Goal: Task Accomplishment & Management: Manage account settings

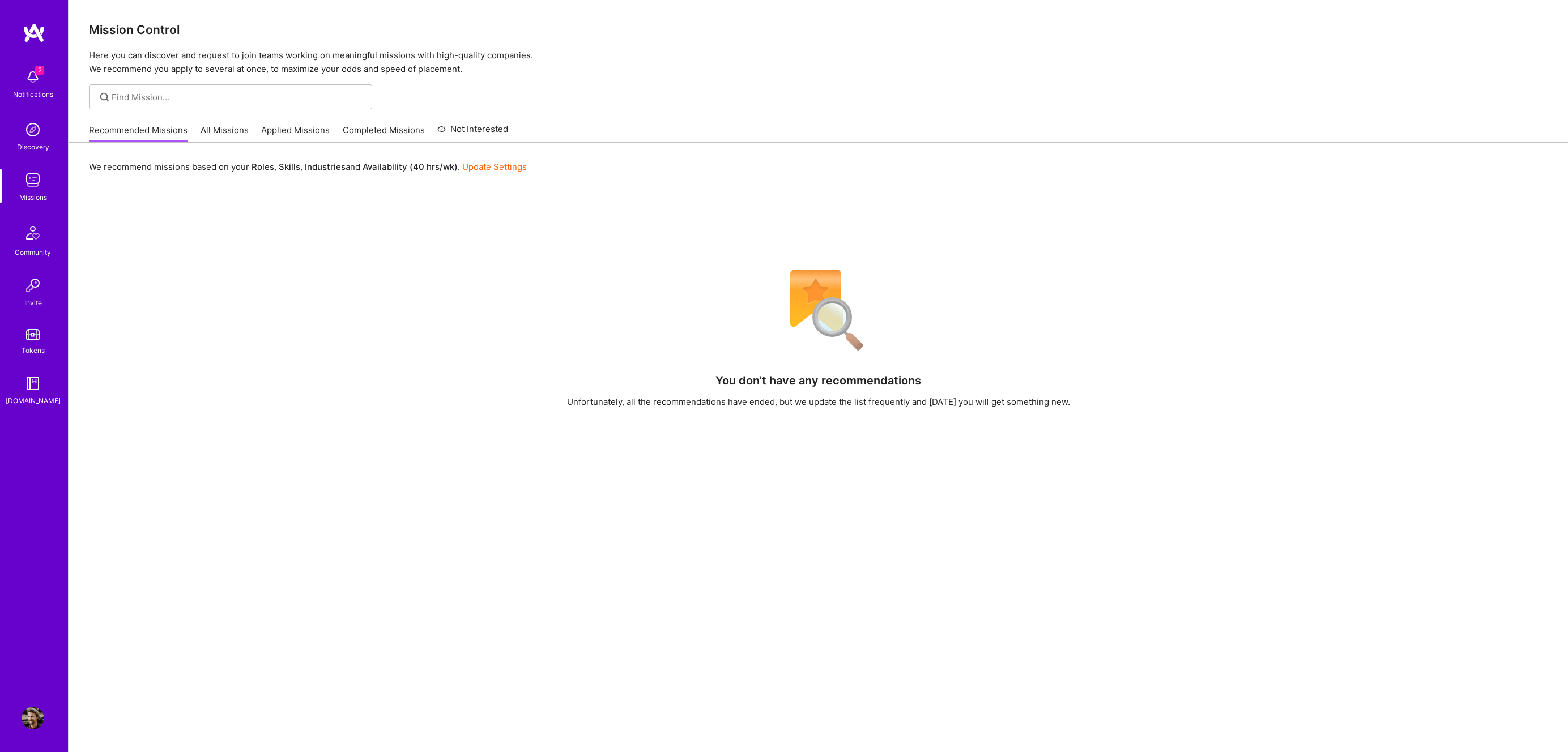
click at [38, 68] on span "2" at bounding box center [39, 69] width 9 height 9
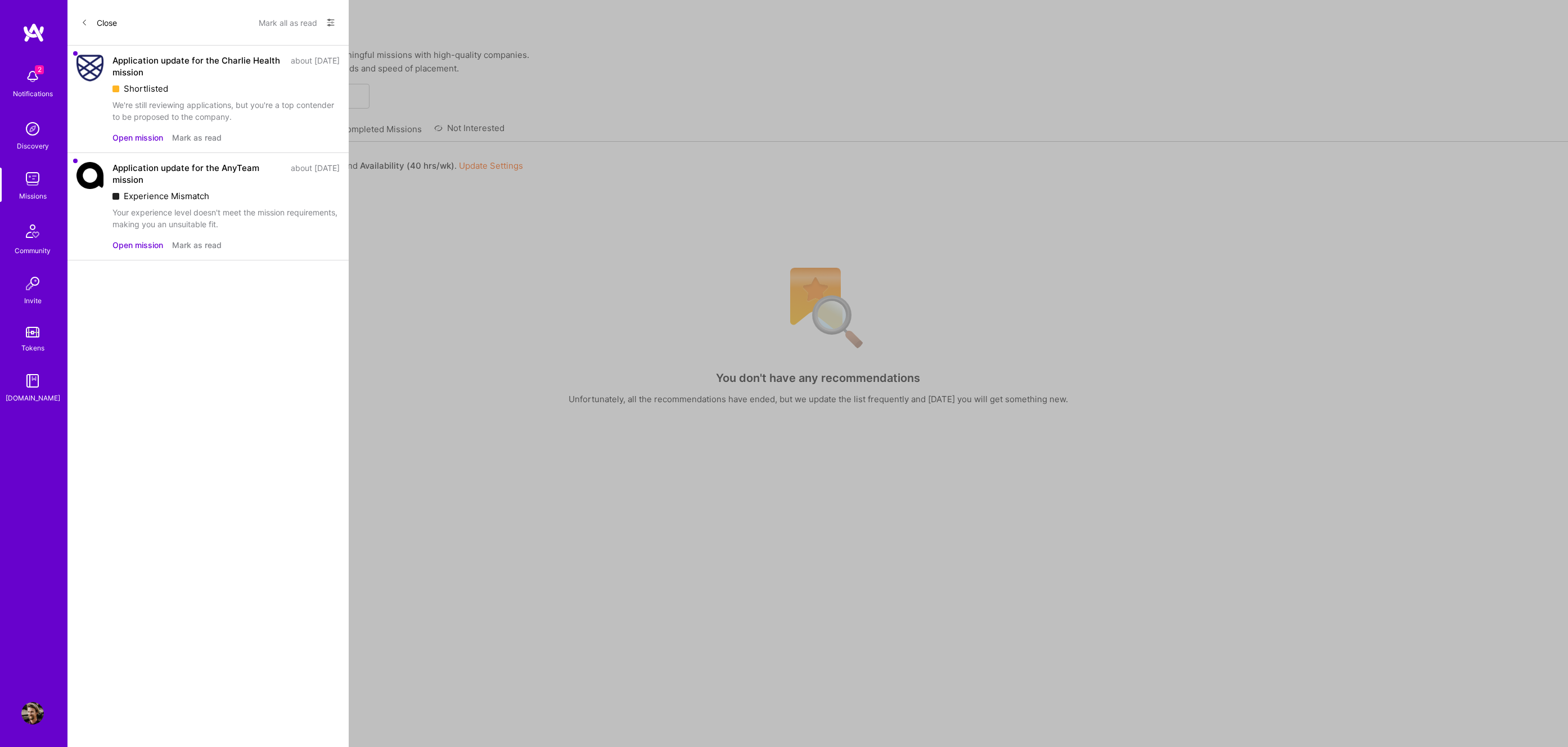
click at [201, 94] on div "Shortlisted" at bounding box center [227, 88] width 228 height 11
click at [135, 138] on button "Open mission" at bounding box center [138, 138] width 51 height 11
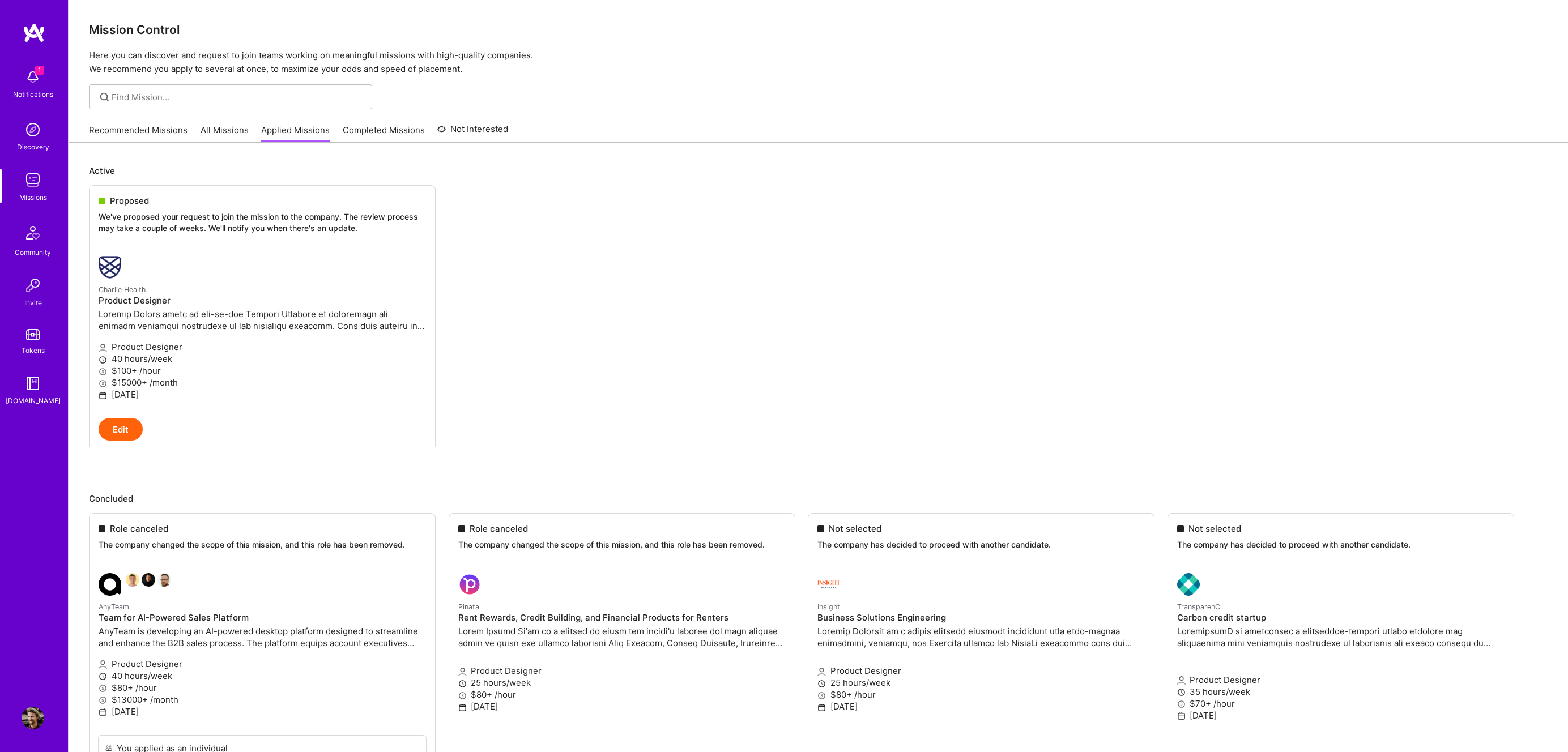
click at [39, 79] on img at bounding box center [33, 77] width 23 height 23
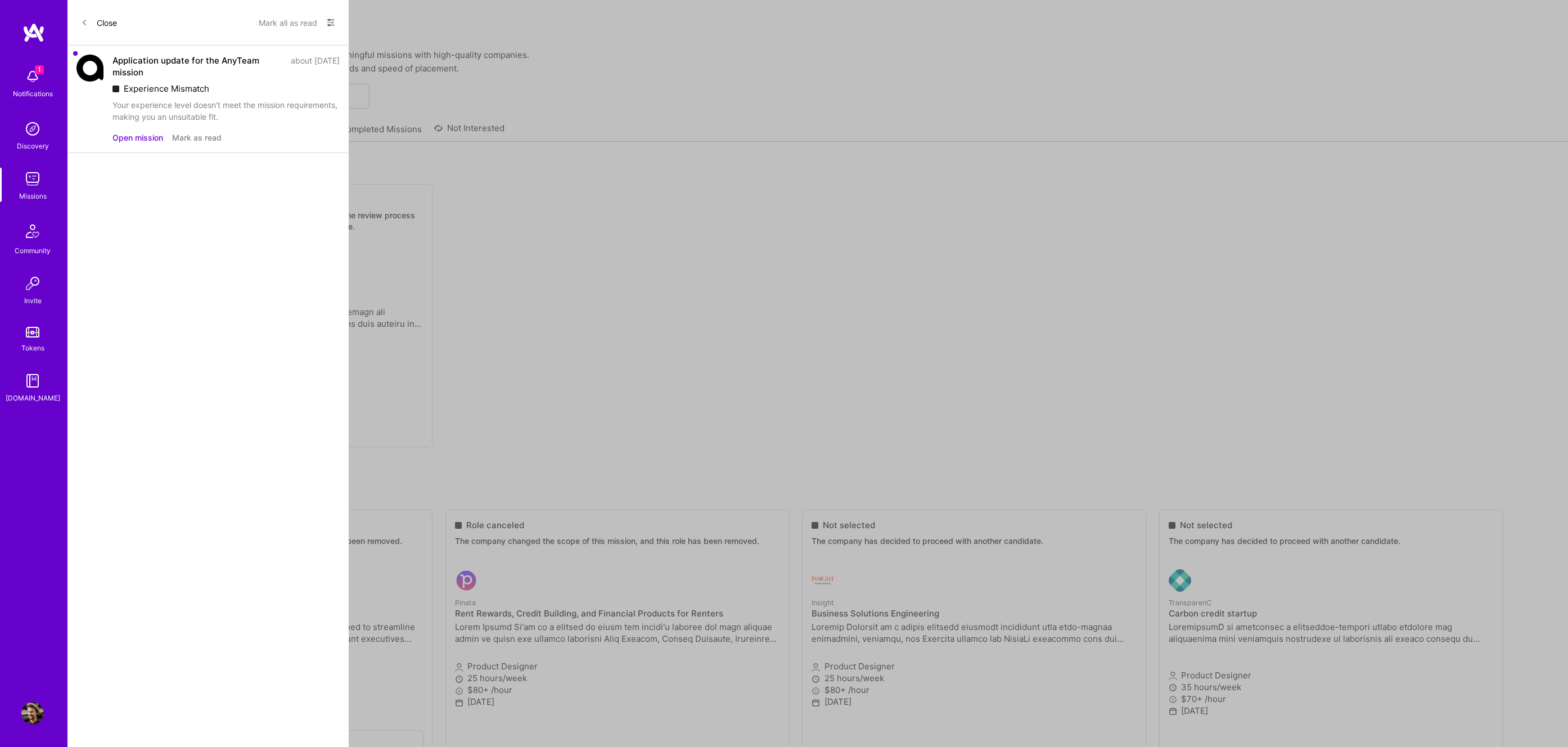
click at [82, 21] on icon at bounding box center [84, 22] width 7 height 7
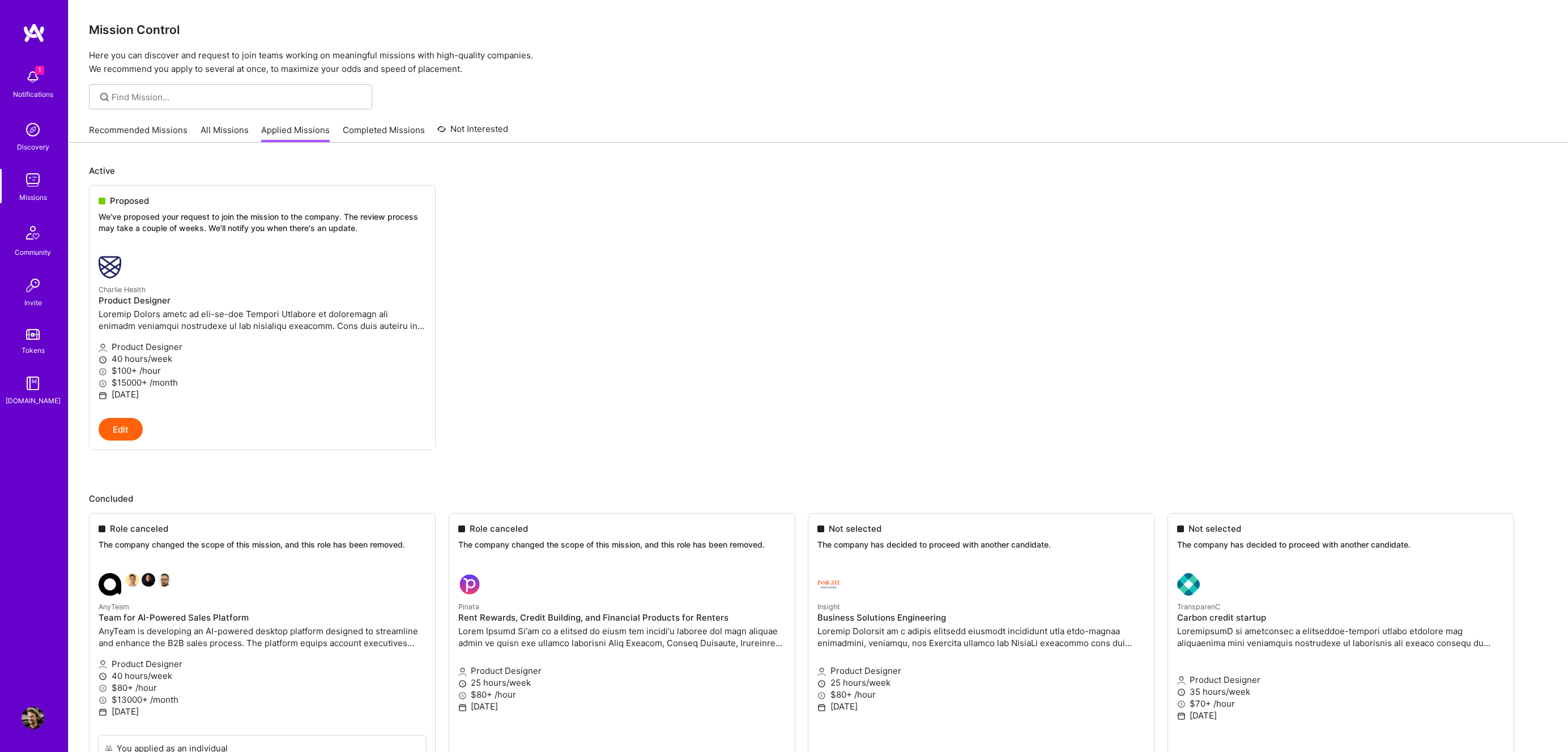
click at [136, 135] on link "Recommended Missions" at bounding box center [138, 133] width 98 height 18
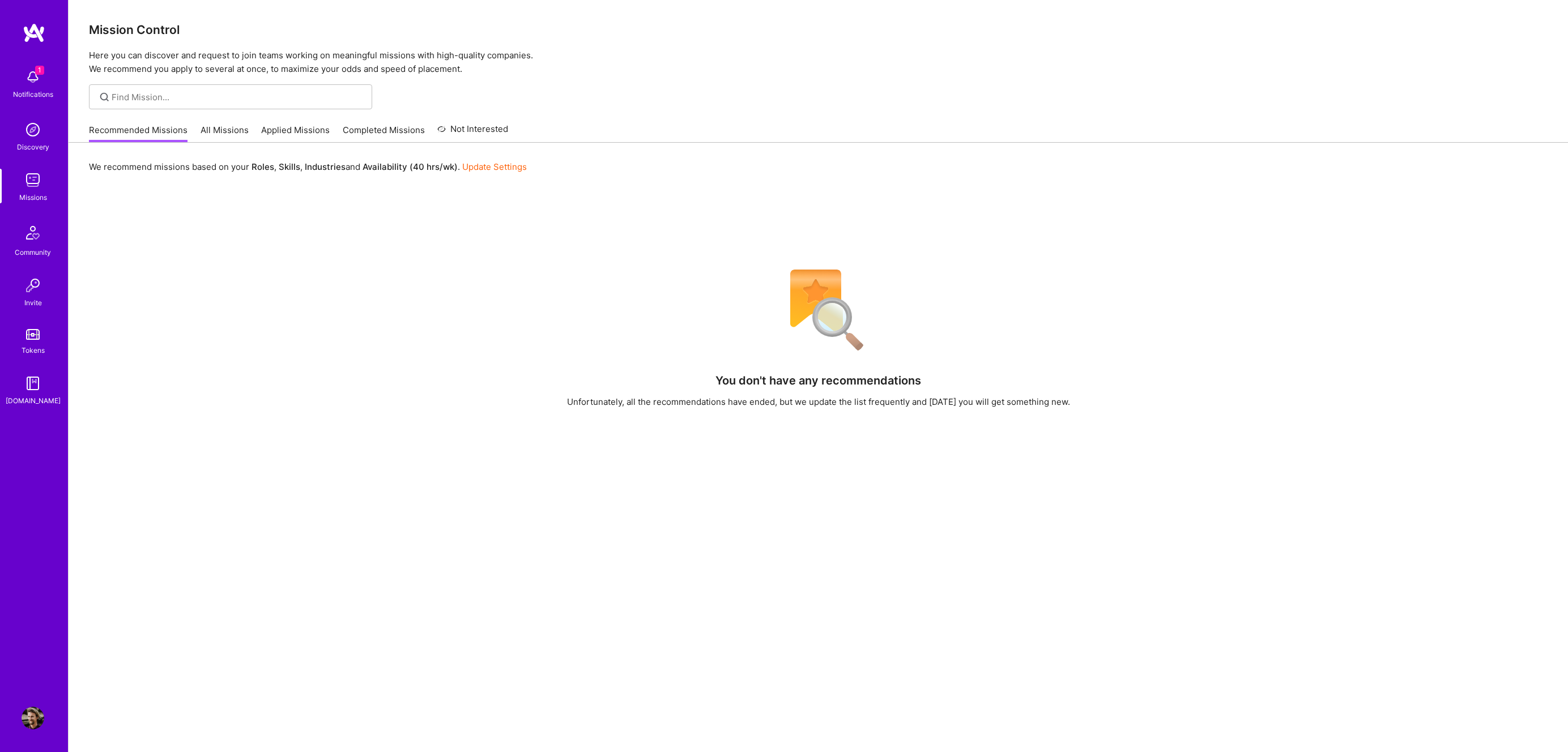
click at [501, 169] on link "Update Settings" at bounding box center [494, 167] width 65 height 11
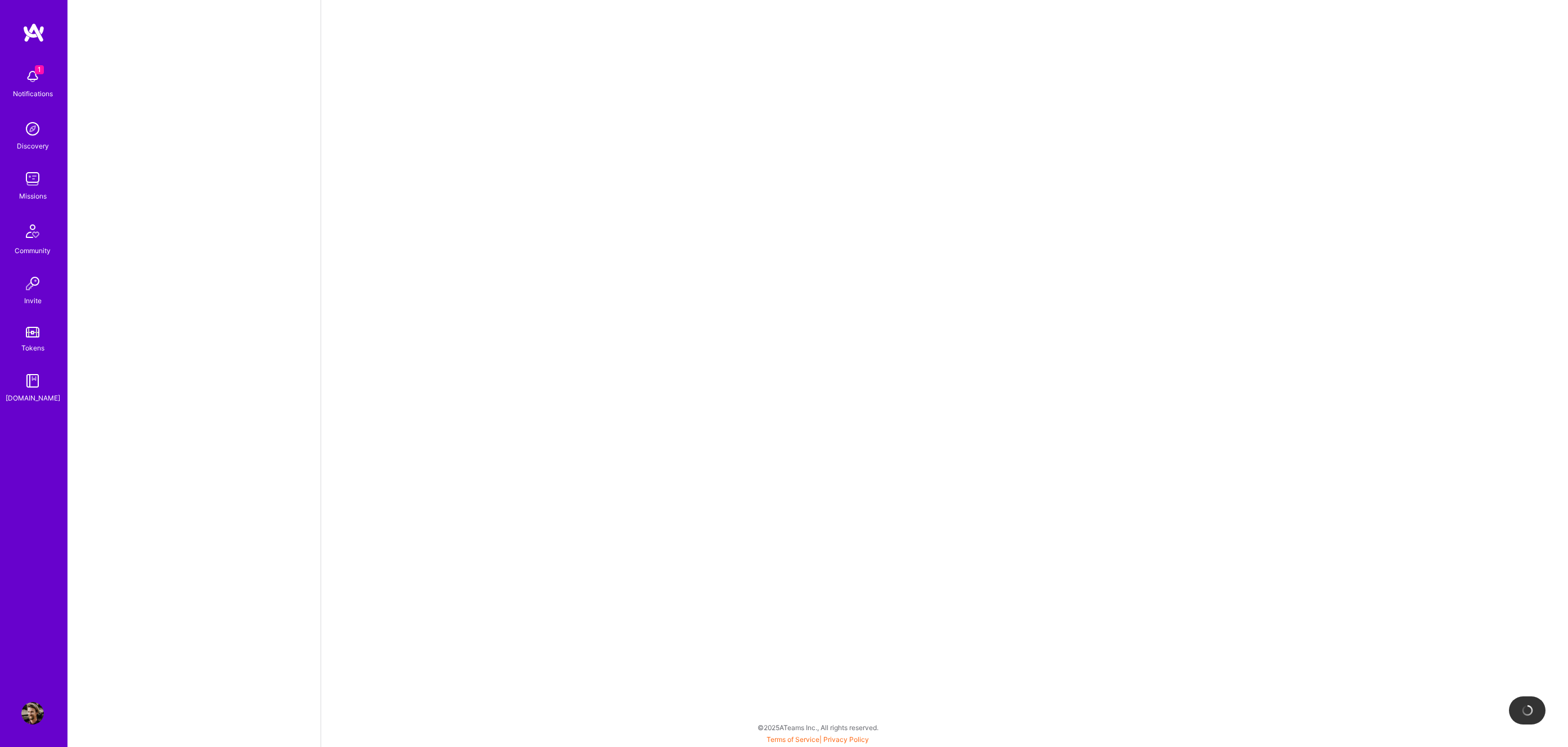
select select "US"
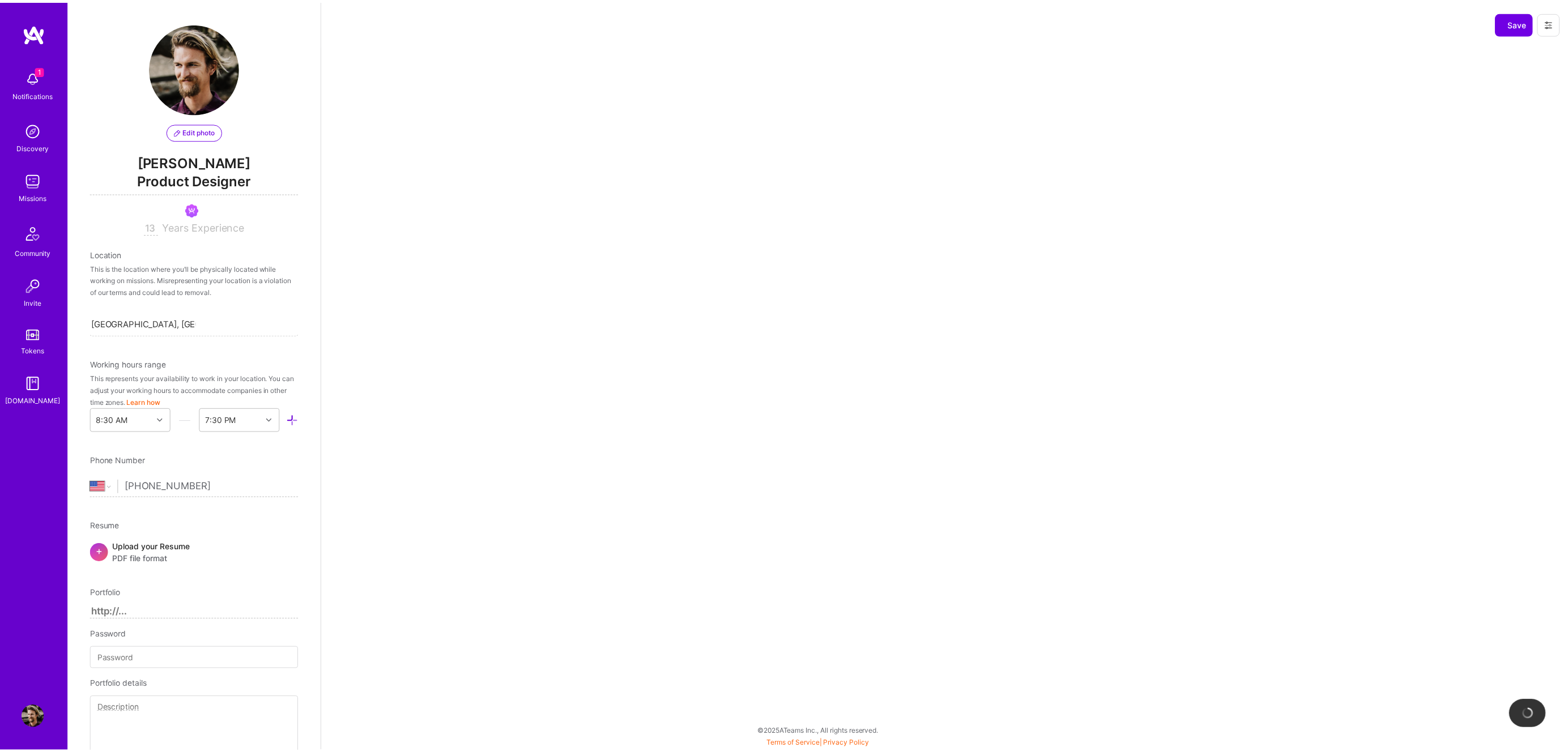
scroll to position [538, 0]
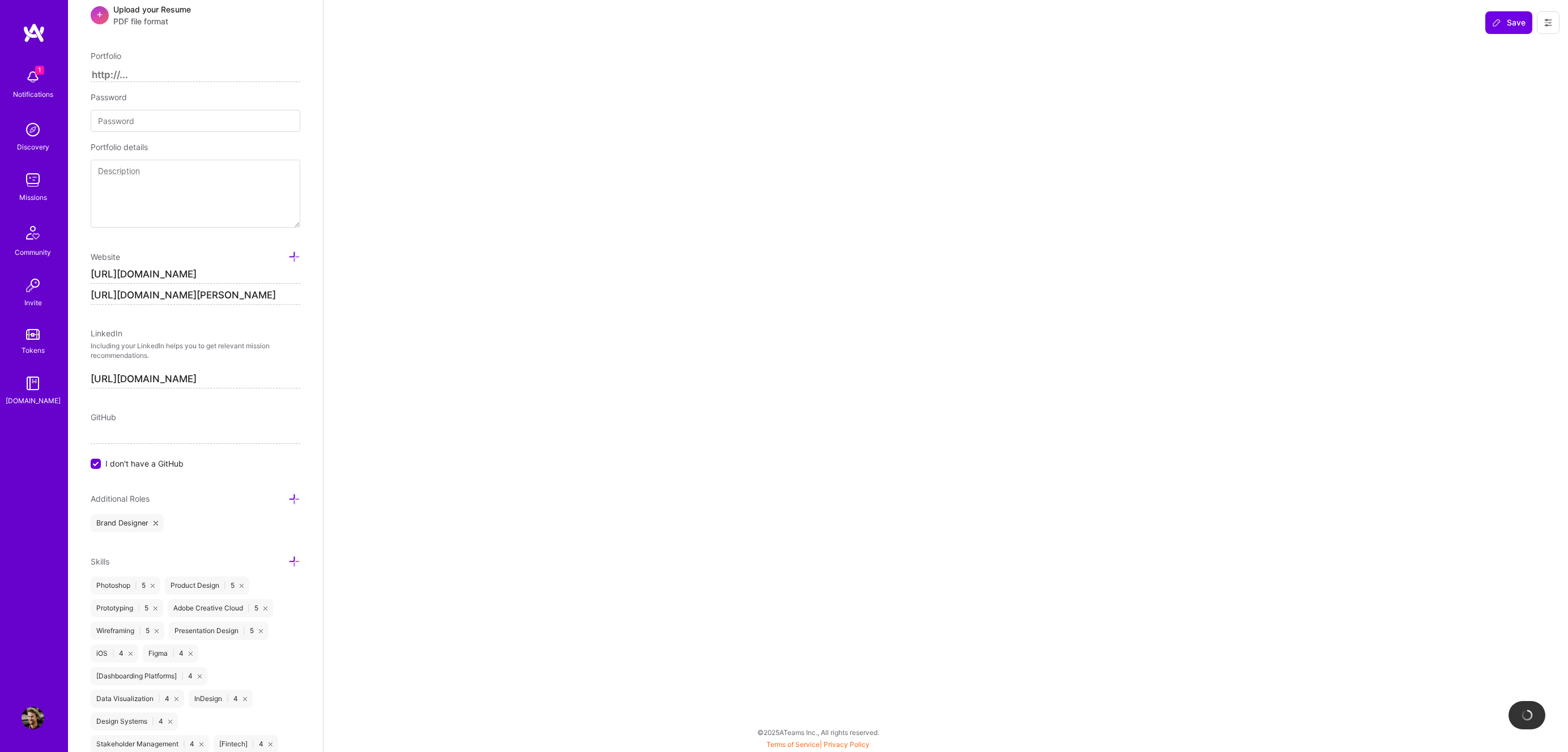
select select "Right Now"
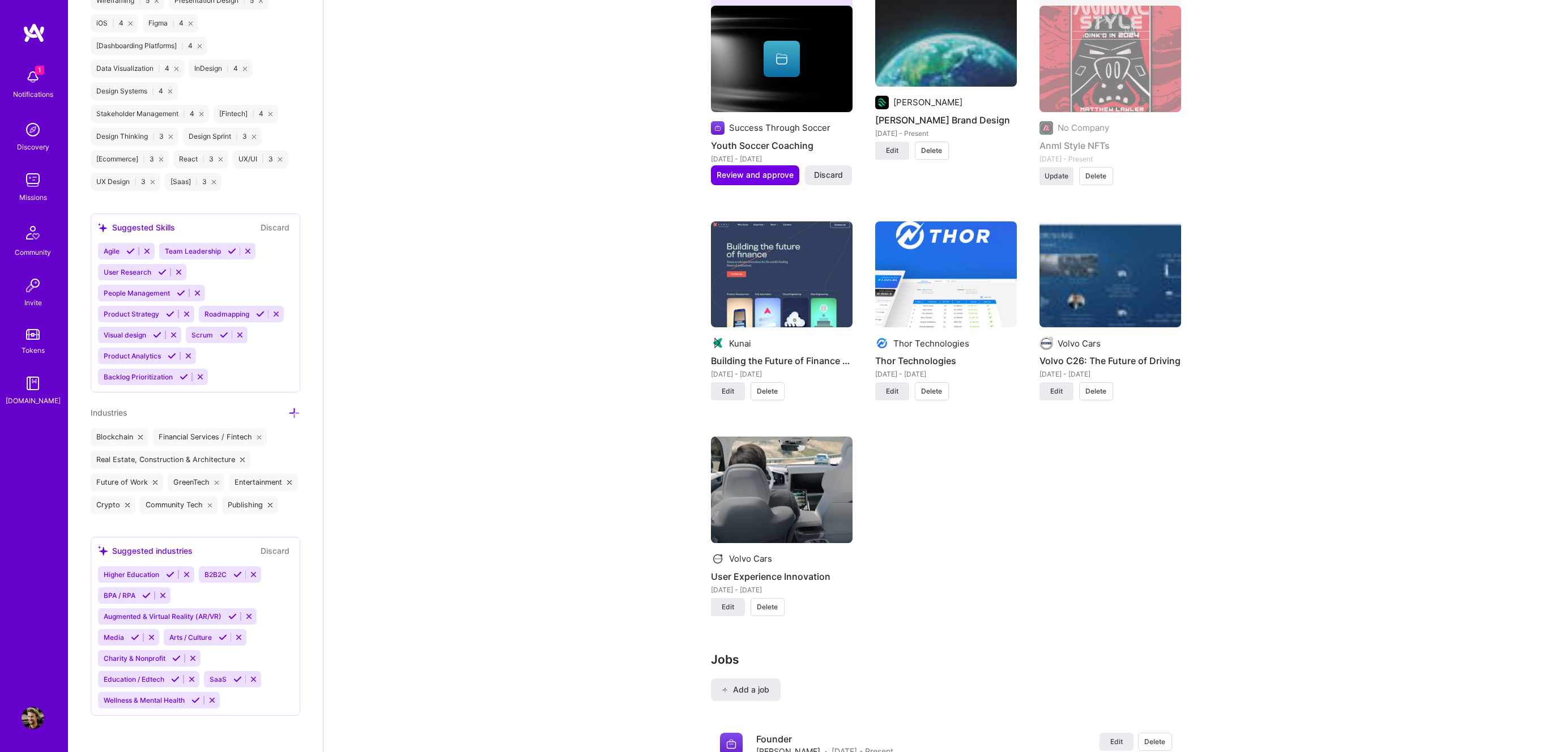
scroll to position [2005, 0]
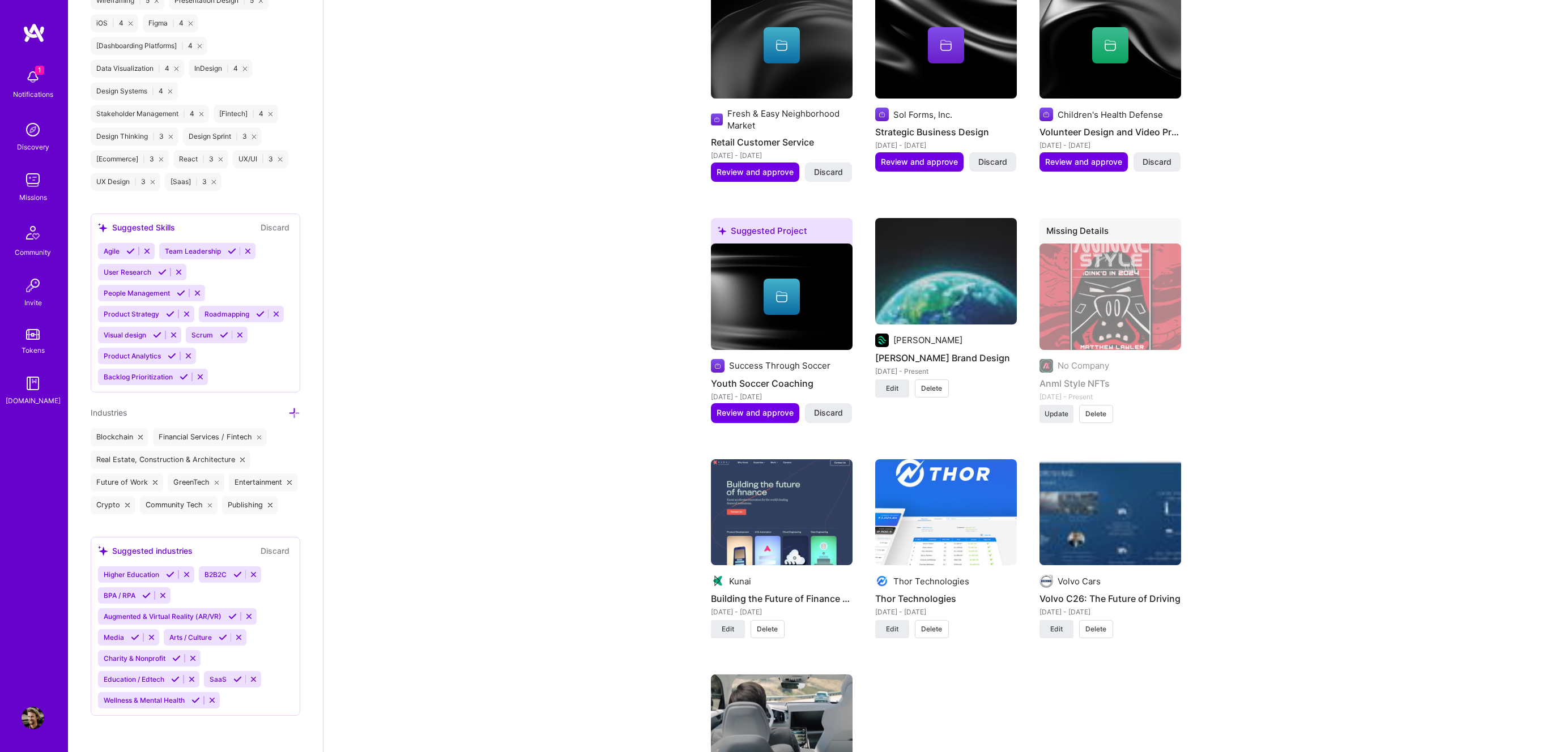
click at [37, 73] on span "1" at bounding box center [39, 69] width 9 height 9
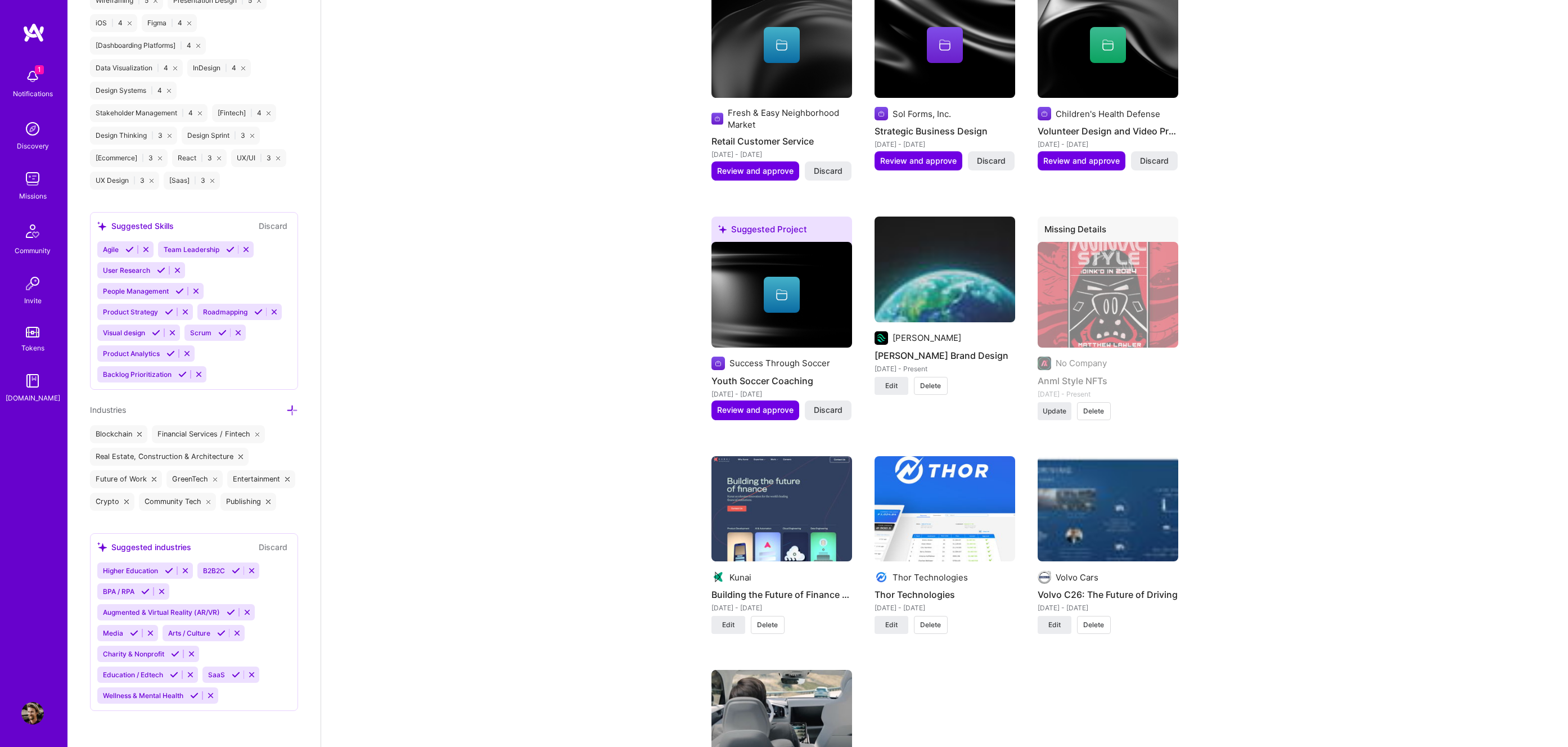
click at [503, 149] on div "1 1 Notifications Discovery Missions Community Invite Tokens A.Guide Profile Cl…" at bounding box center [784, 238] width 1568 height 4459
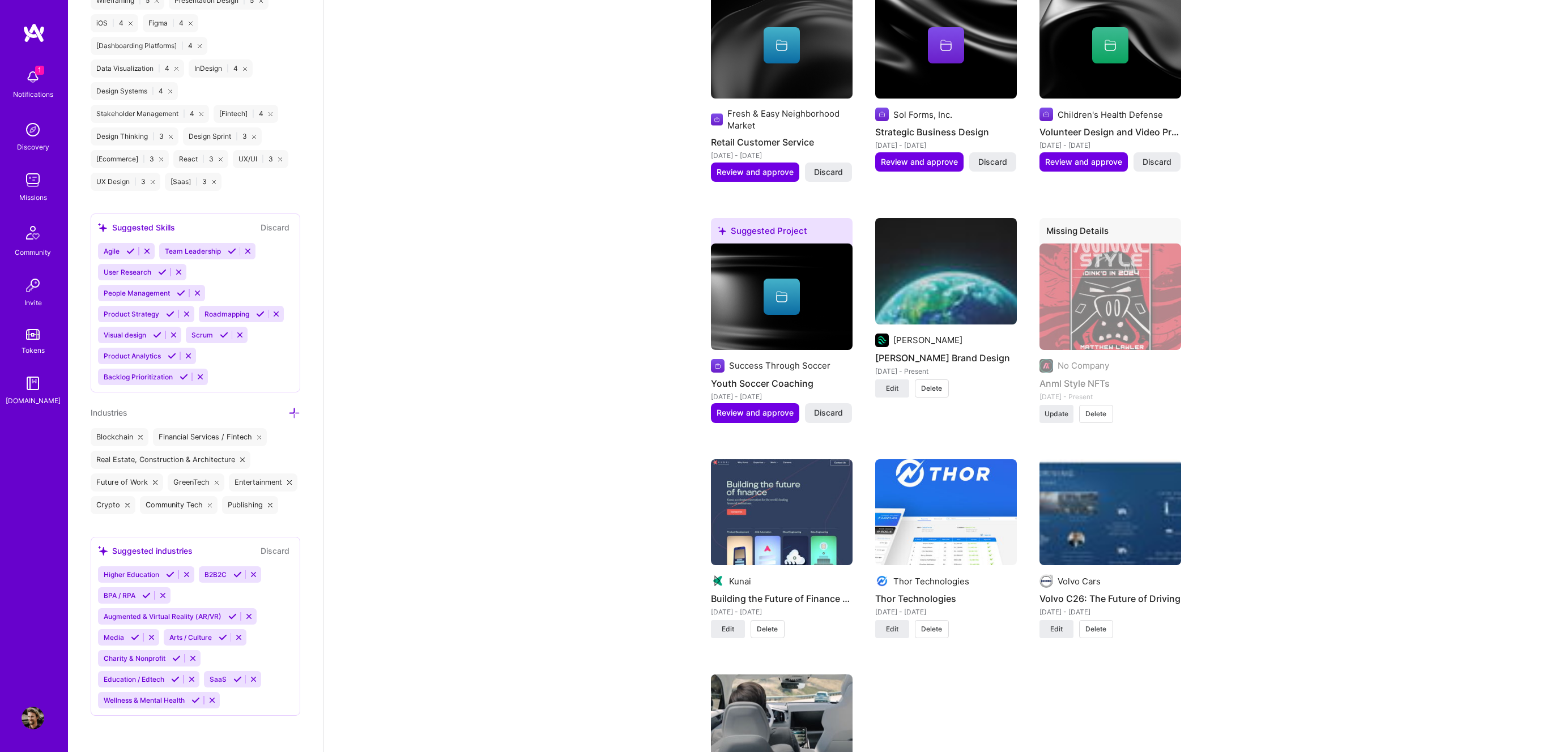
click at [28, 172] on img at bounding box center [33, 180] width 23 height 23
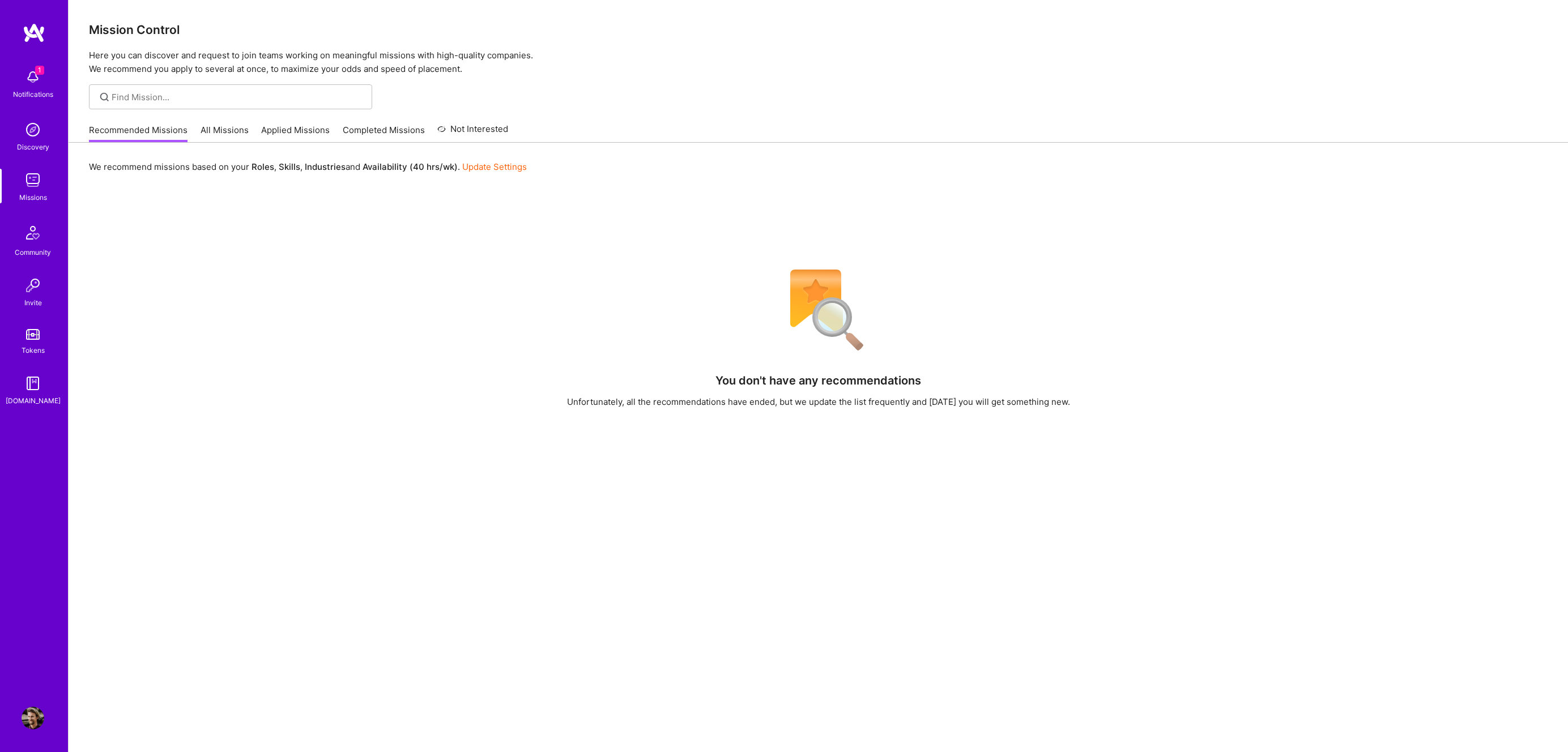
click at [234, 133] on link "All Missions" at bounding box center [224, 133] width 48 height 18
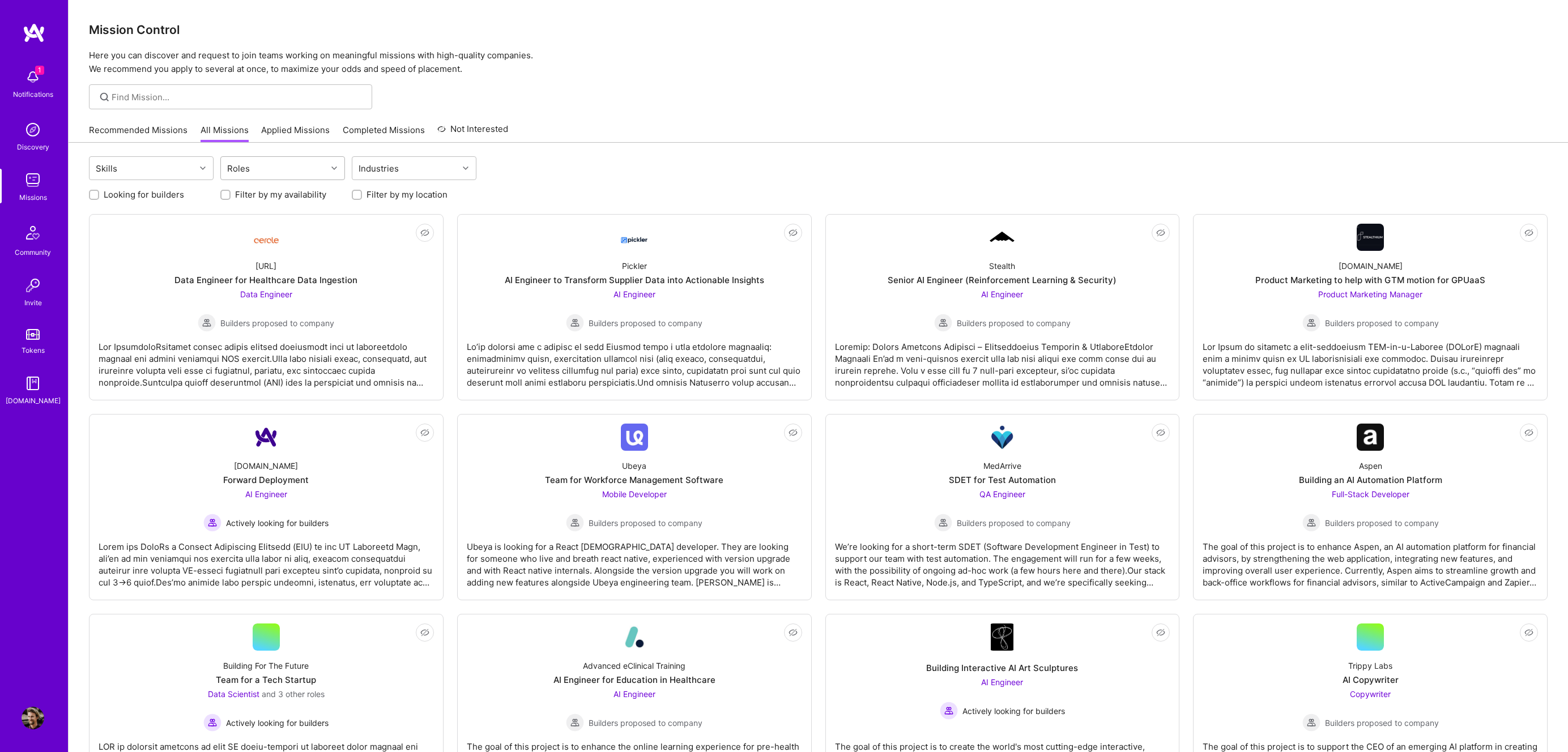
click at [333, 170] on div at bounding box center [335, 168] width 17 height 14
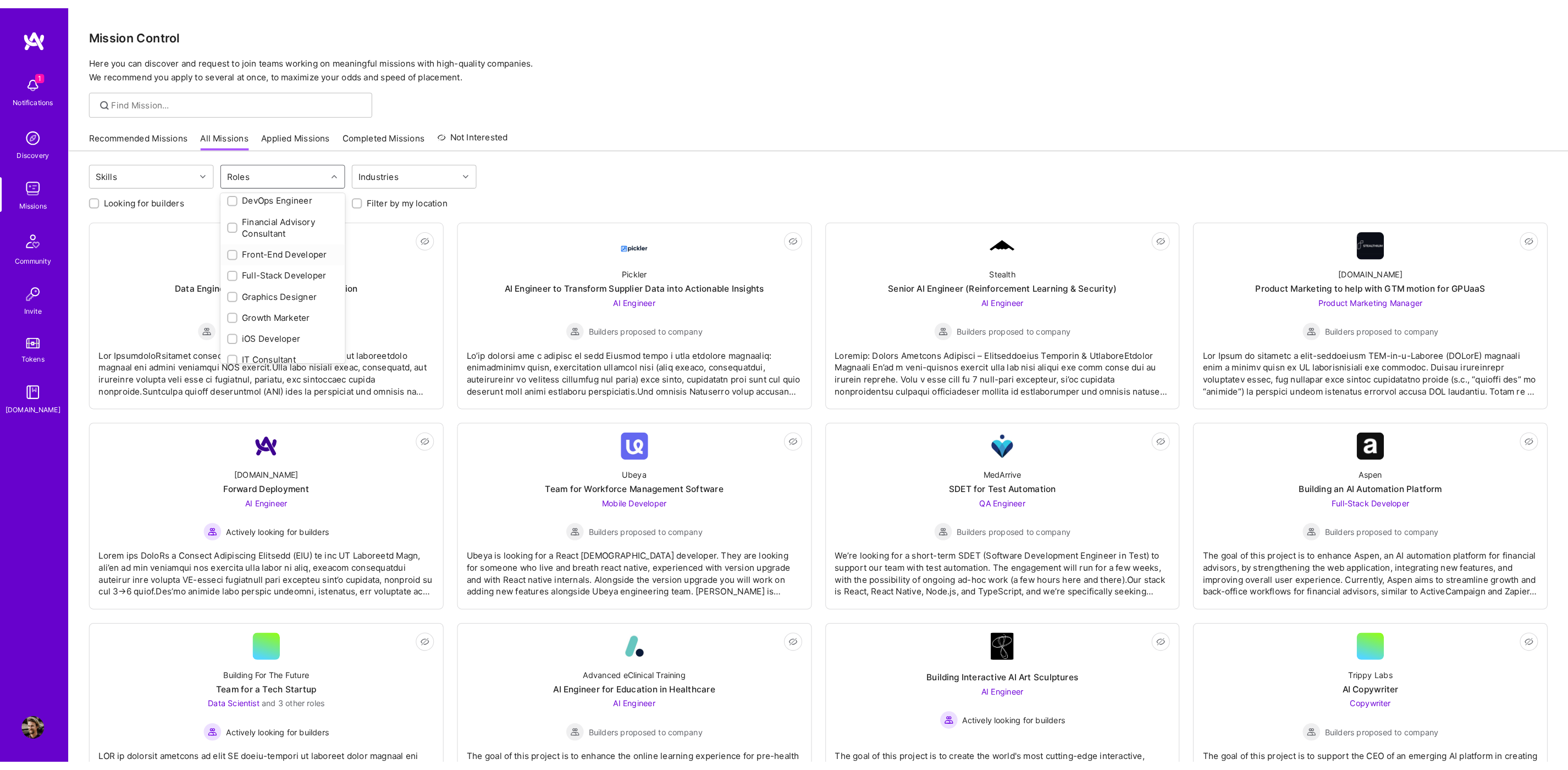
scroll to position [210, 0]
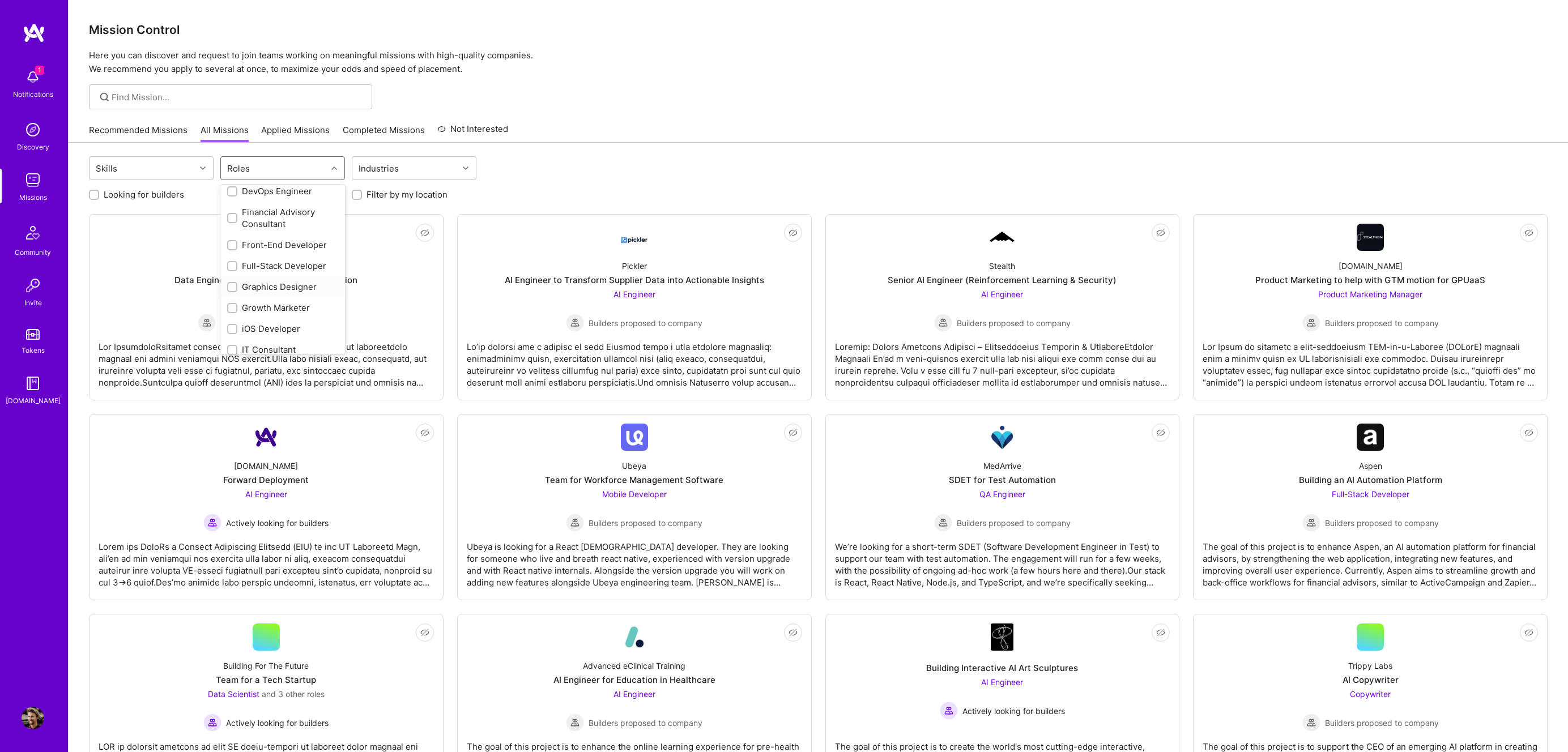
click at [230, 284] on input "checkbox" at bounding box center [233, 288] width 8 height 8
checkbox input "true"
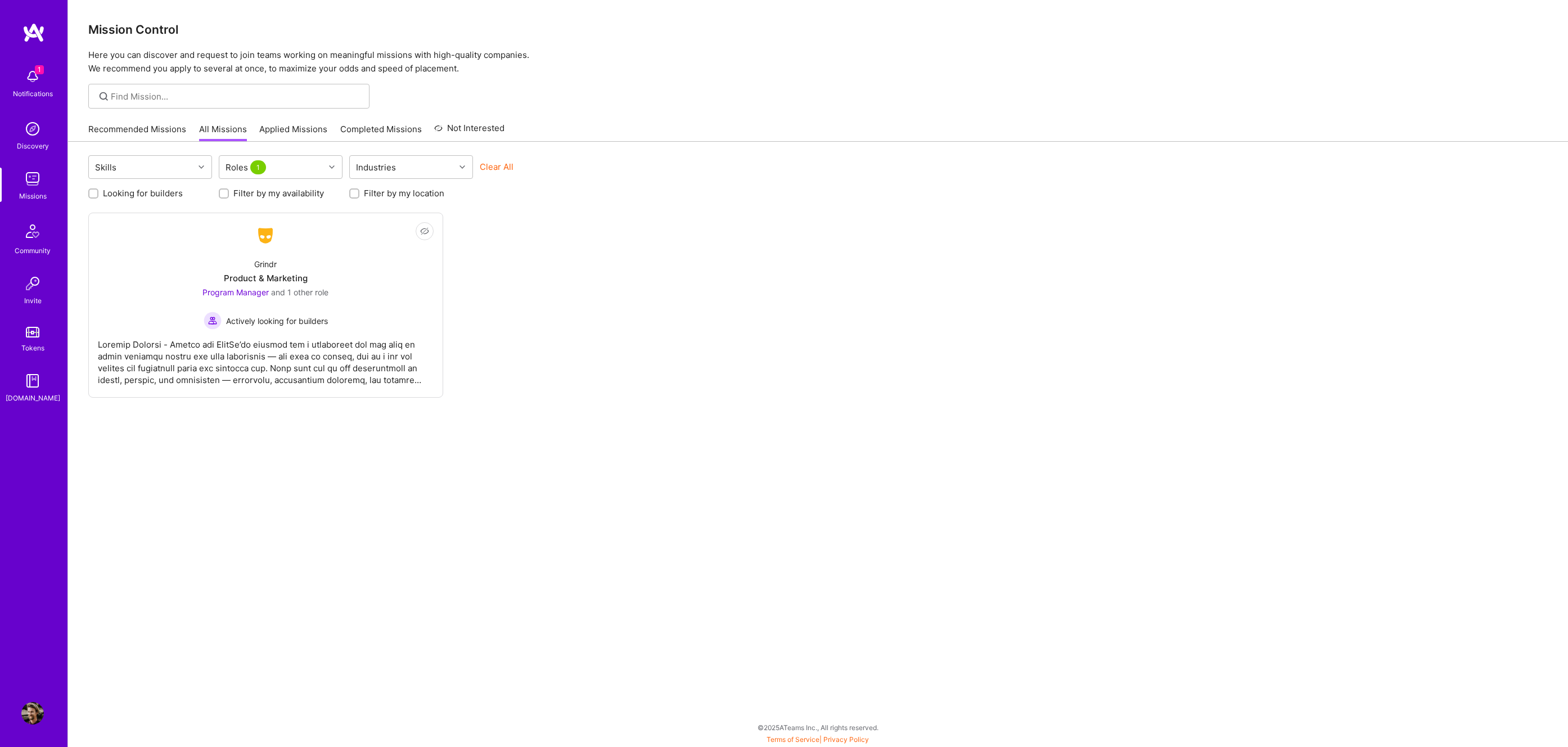
click at [576, 335] on div "Not Interested Grindr Product & Marketing Program Manager and 1 other role Acti…" at bounding box center [818, 304] width 1460 height 185
click at [287, 170] on div "Roles 1" at bounding box center [272, 167] width 105 height 23
drag, startPoint x: 544, startPoint y: 328, endPoint x: 611, endPoint y: 609, distance: 288.9
click at [544, 328] on div "Not Interested Grindr Product & Marketing Program Manager and 1 other role Acti…" at bounding box center [818, 304] width 1460 height 185
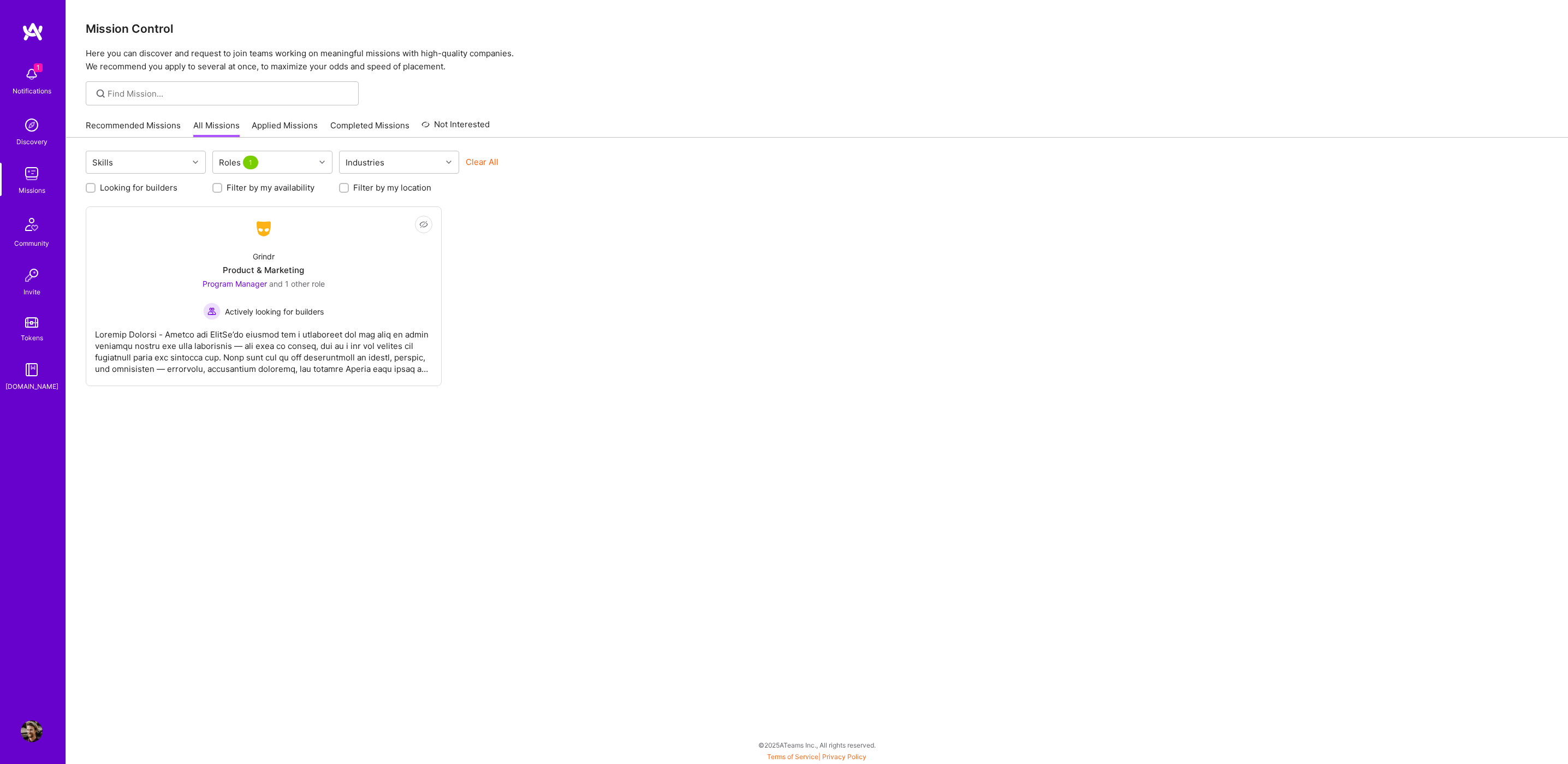
click at [42, 163] on img at bounding box center [32, 174] width 22 height 22
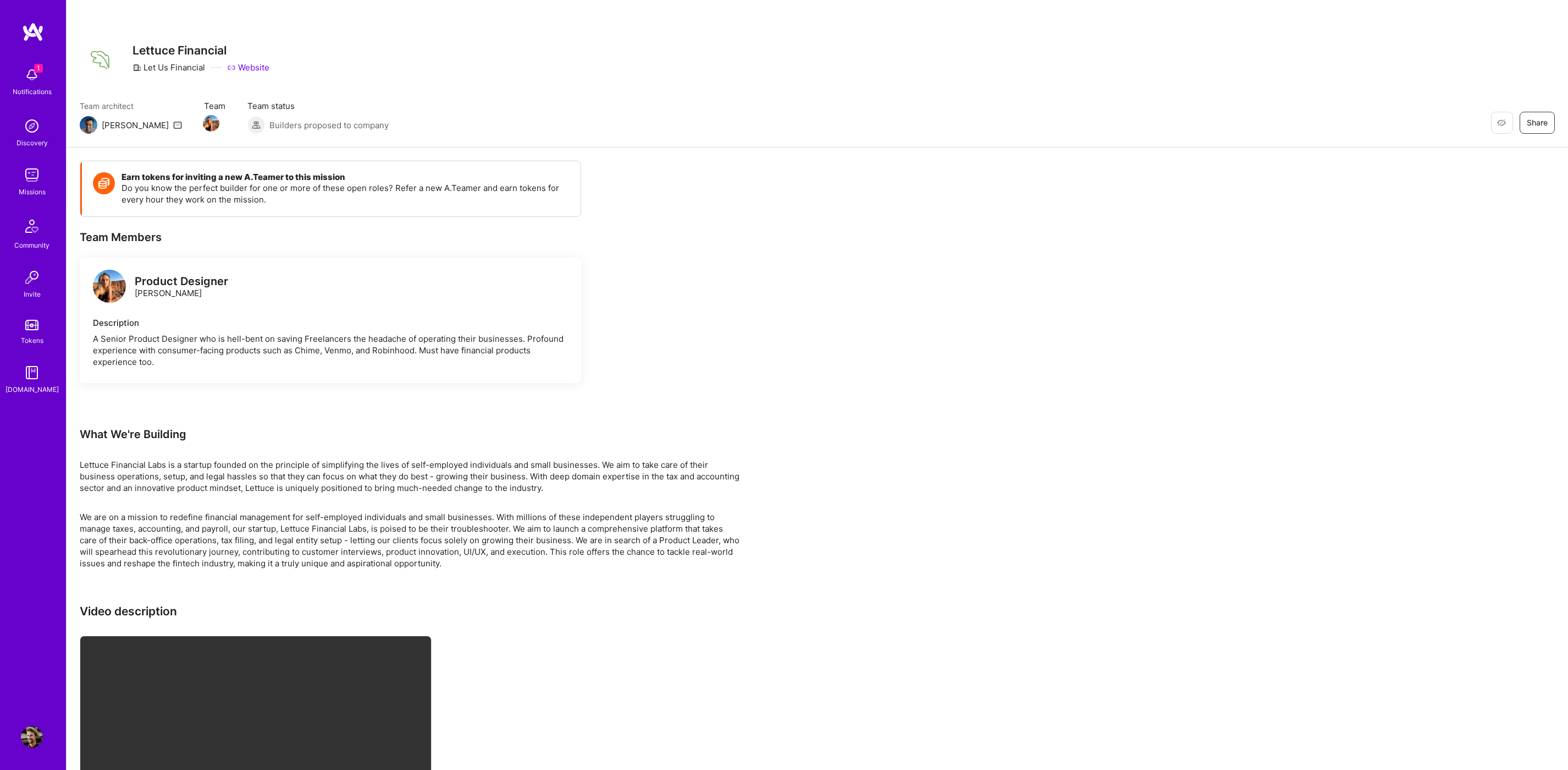
click at [243, 67] on link "Website" at bounding box center [248, 67] width 42 height 11
click at [32, 77] on img at bounding box center [32, 75] width 22 height 22
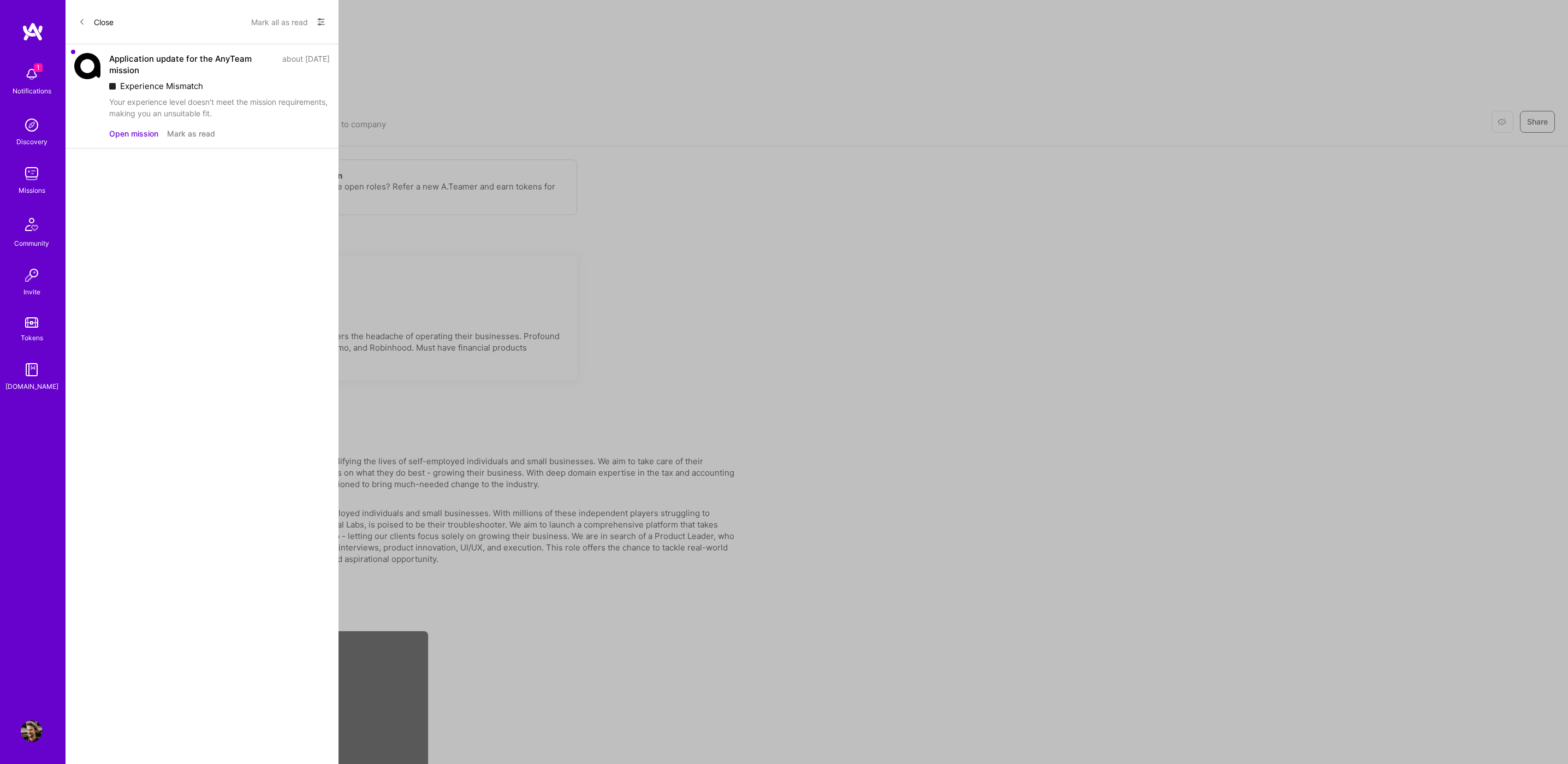
click at [190, 132] on button "Mark as read" at bounding box center [191, 134] width 48 height 11
click at [89, 24] on button "Close" at bounding box center [97, 21] width 35 height 18
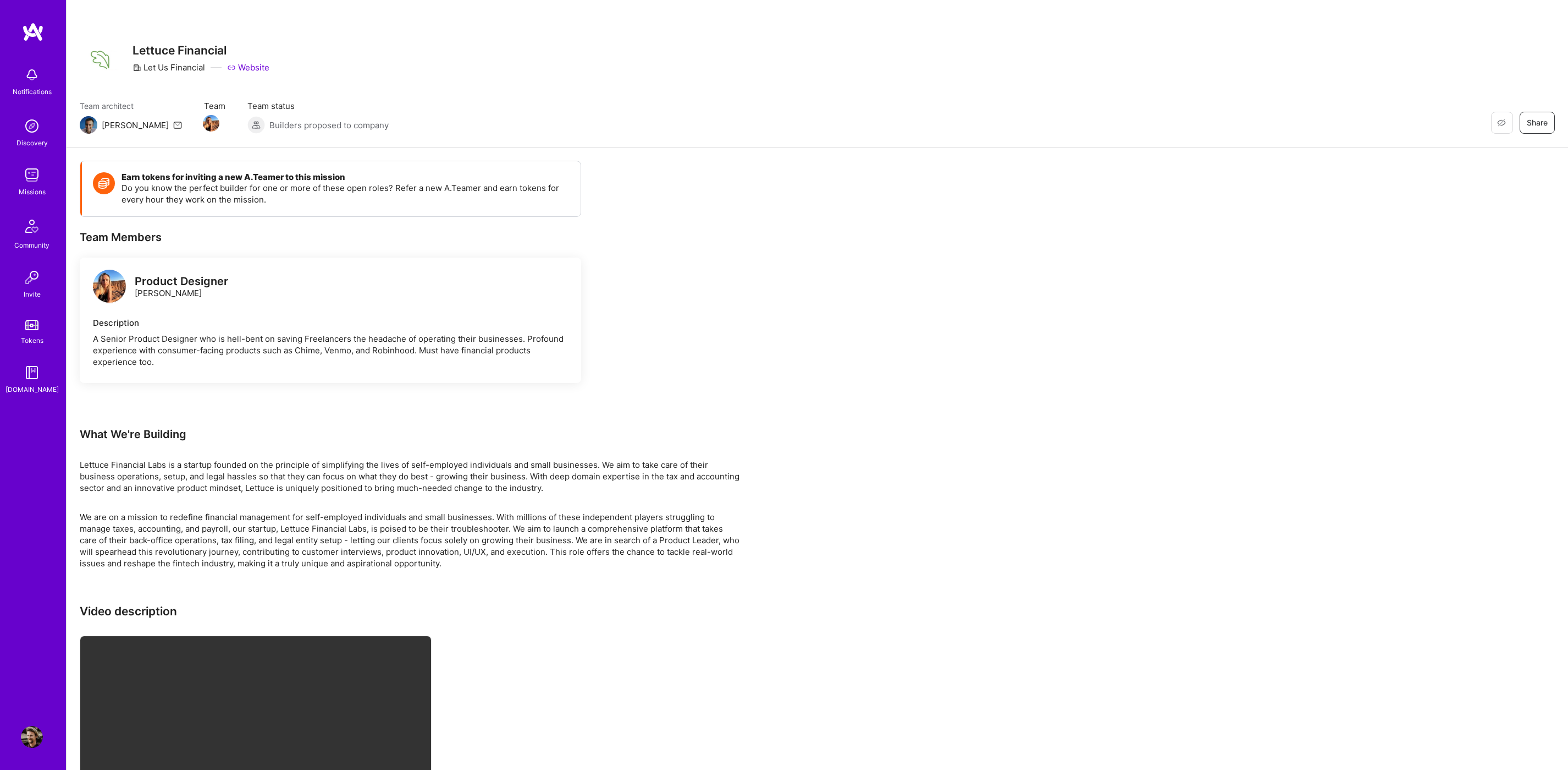
click at [33, 188] on div "Missions" at bounding box center [32, 192] width 27 height 11
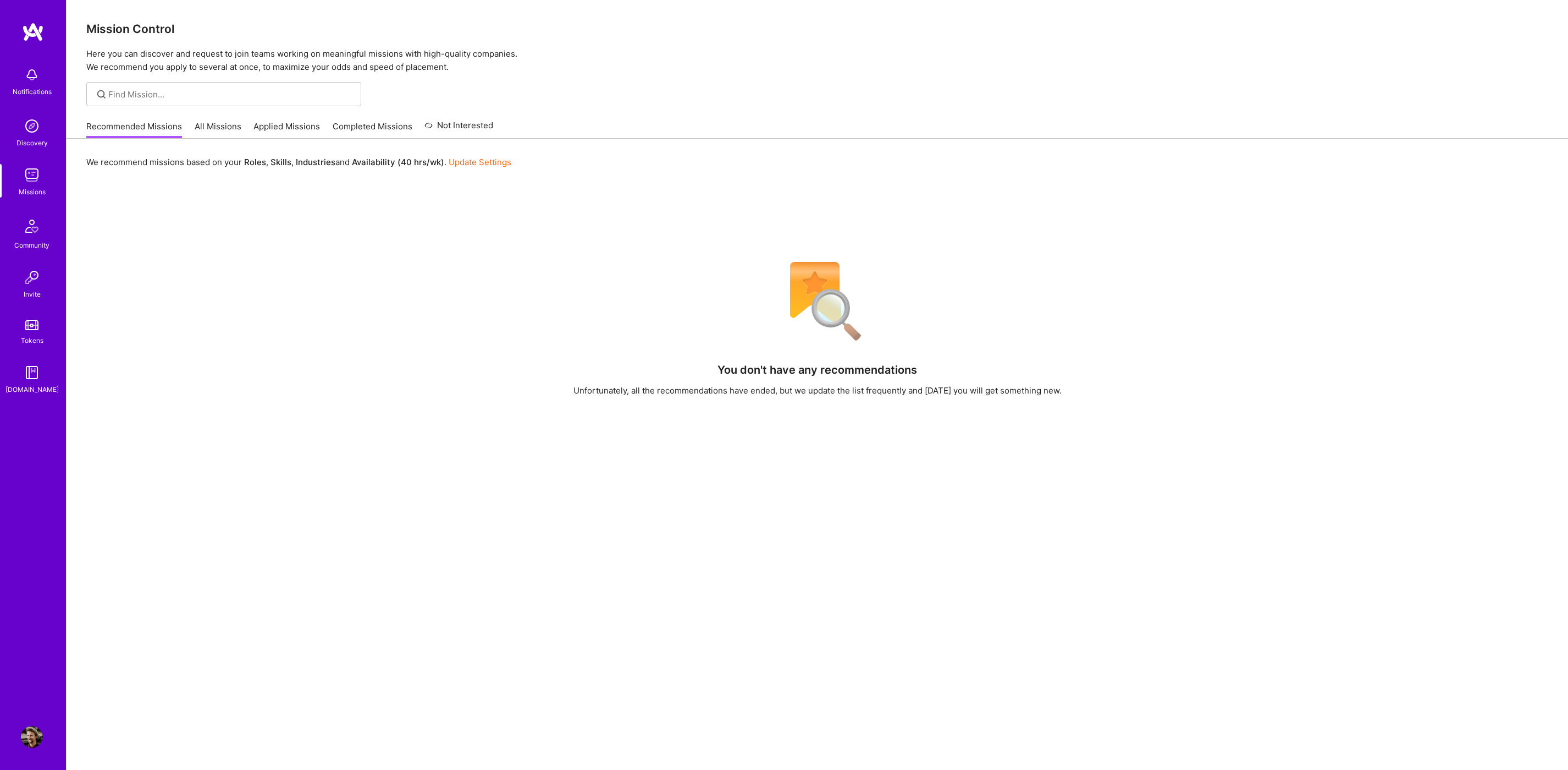
click at [207, 124] on link "All Missions" at bounding box center [218, 129] width 47 height 18
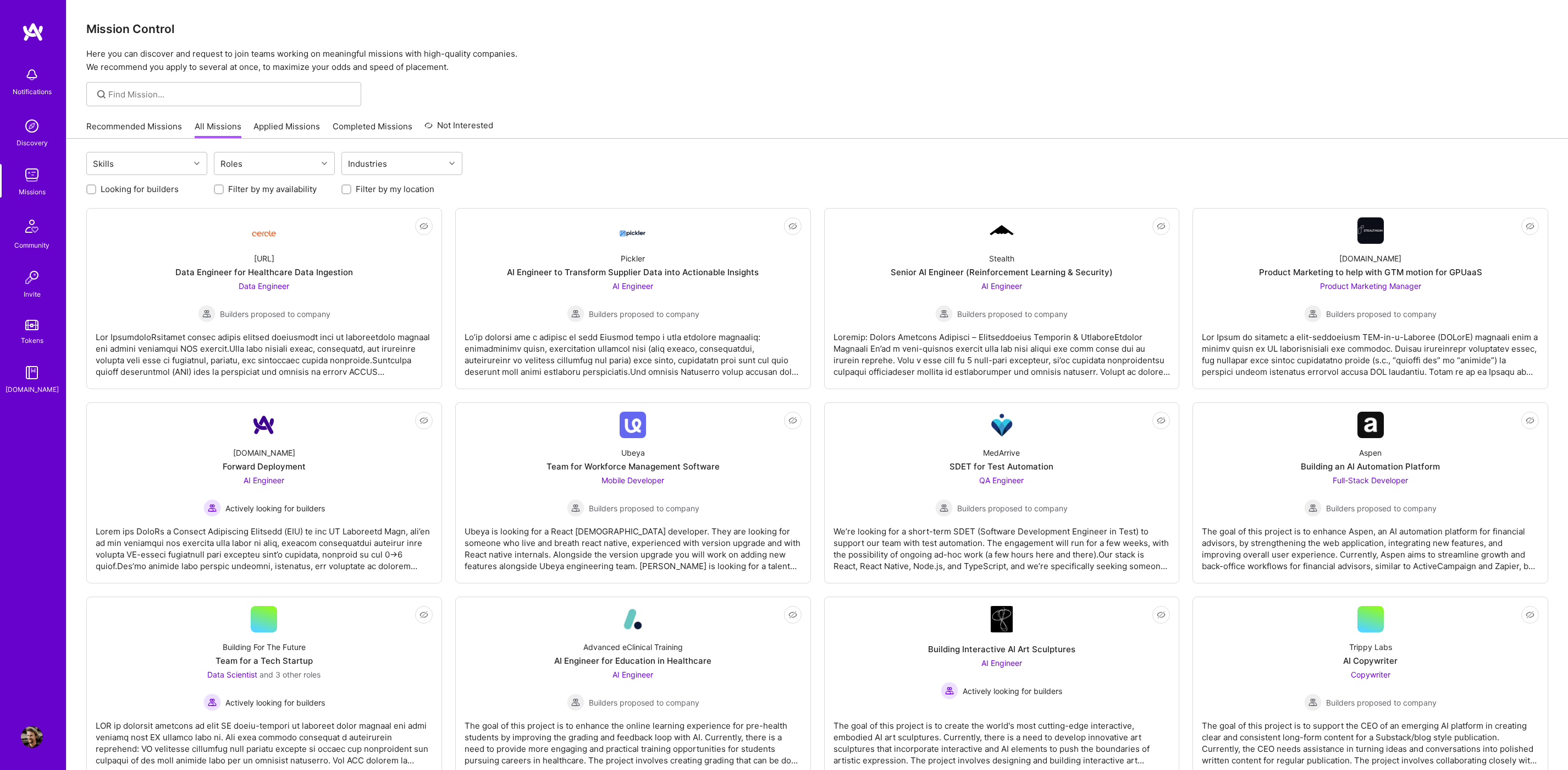
click at [90, 187] on input "Looking for builders" at bounding box center [93, 190] width 7 height 7
checkbox input "true"
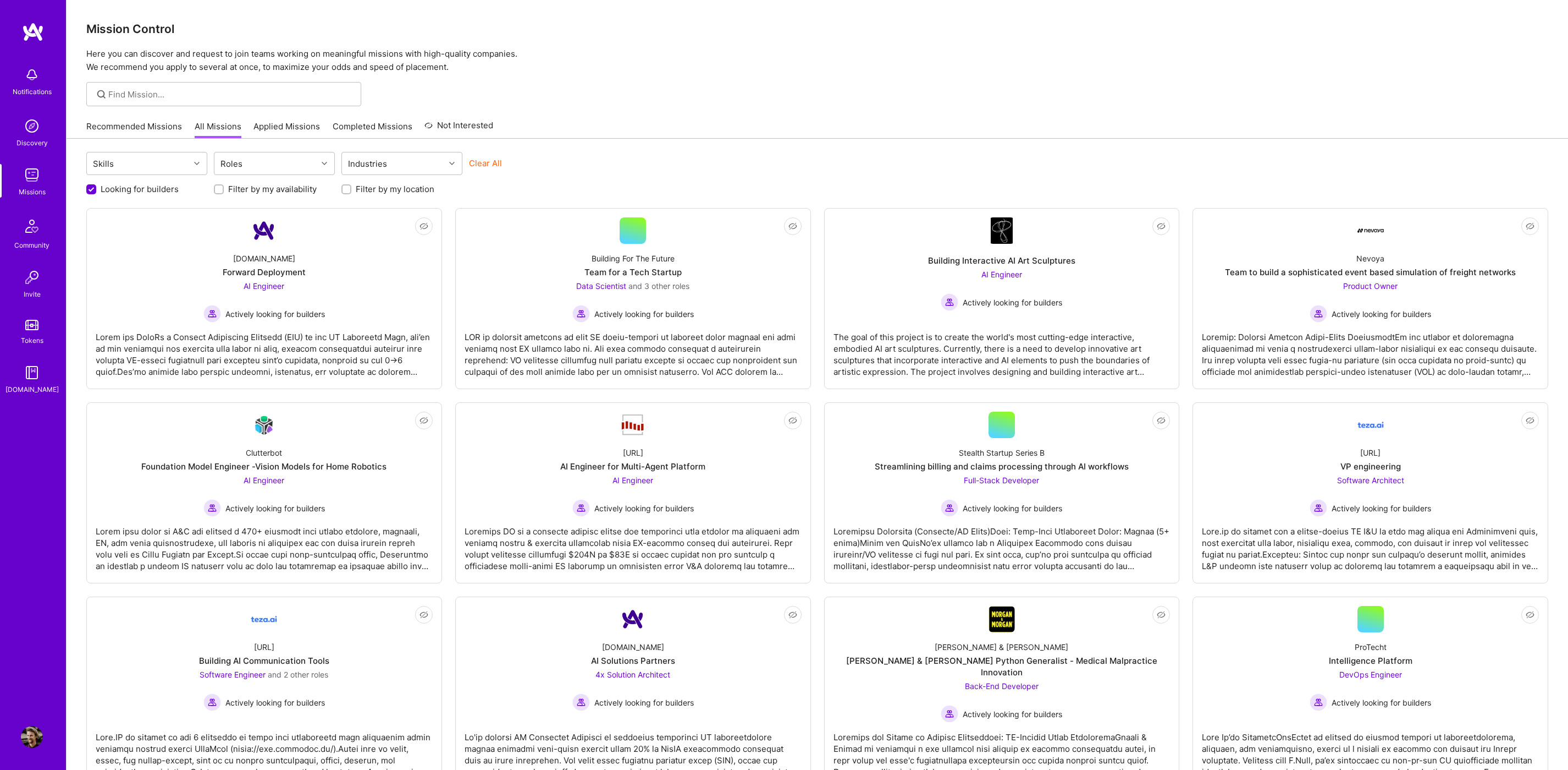
click at [130, 132] on link "Recommended Missions" at bounding box center [134, 129] width 95 height 18
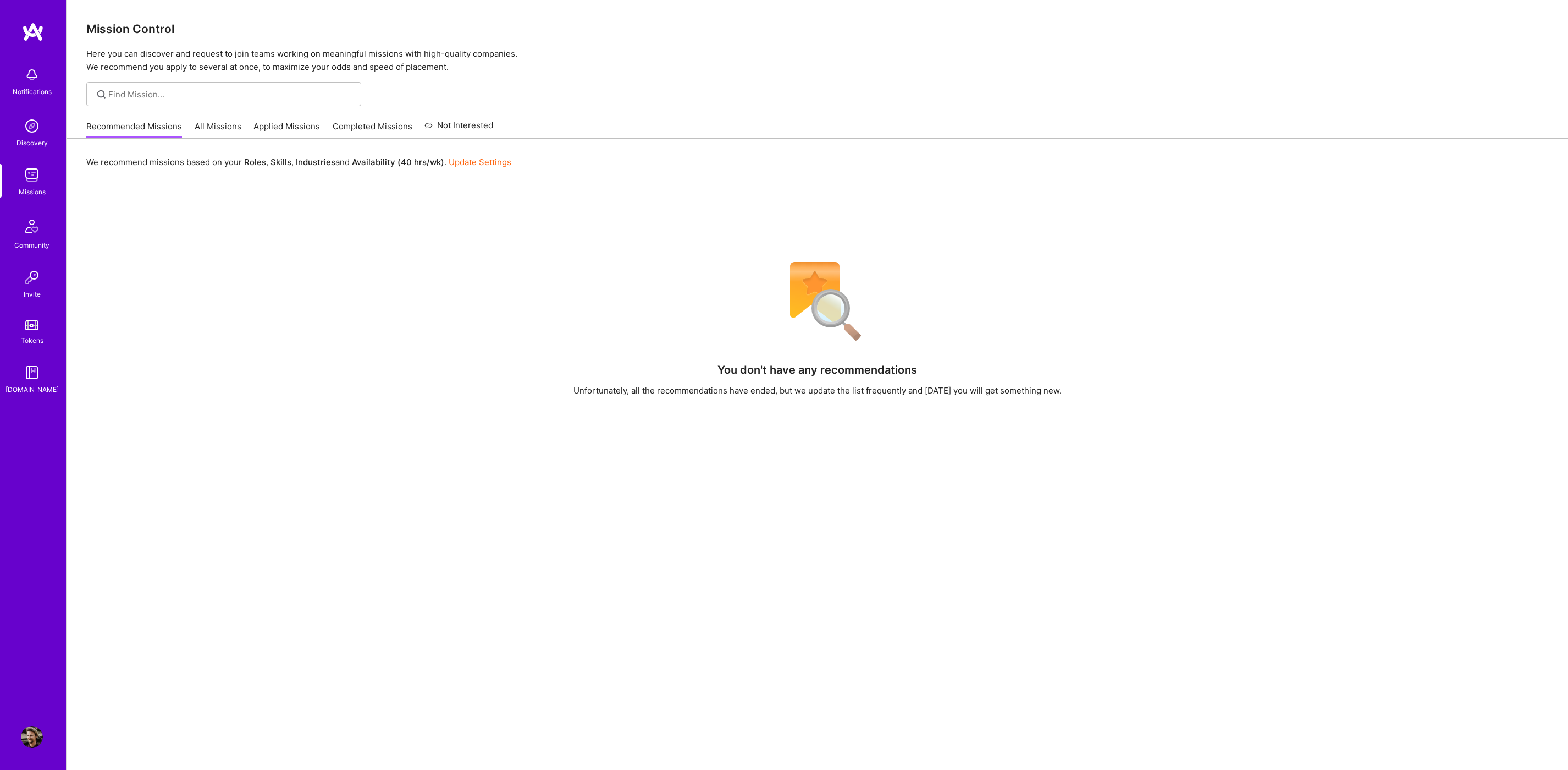
click at [483, 165] on link "Update Settings" at bounding box center [480, 162] width 63 height 10
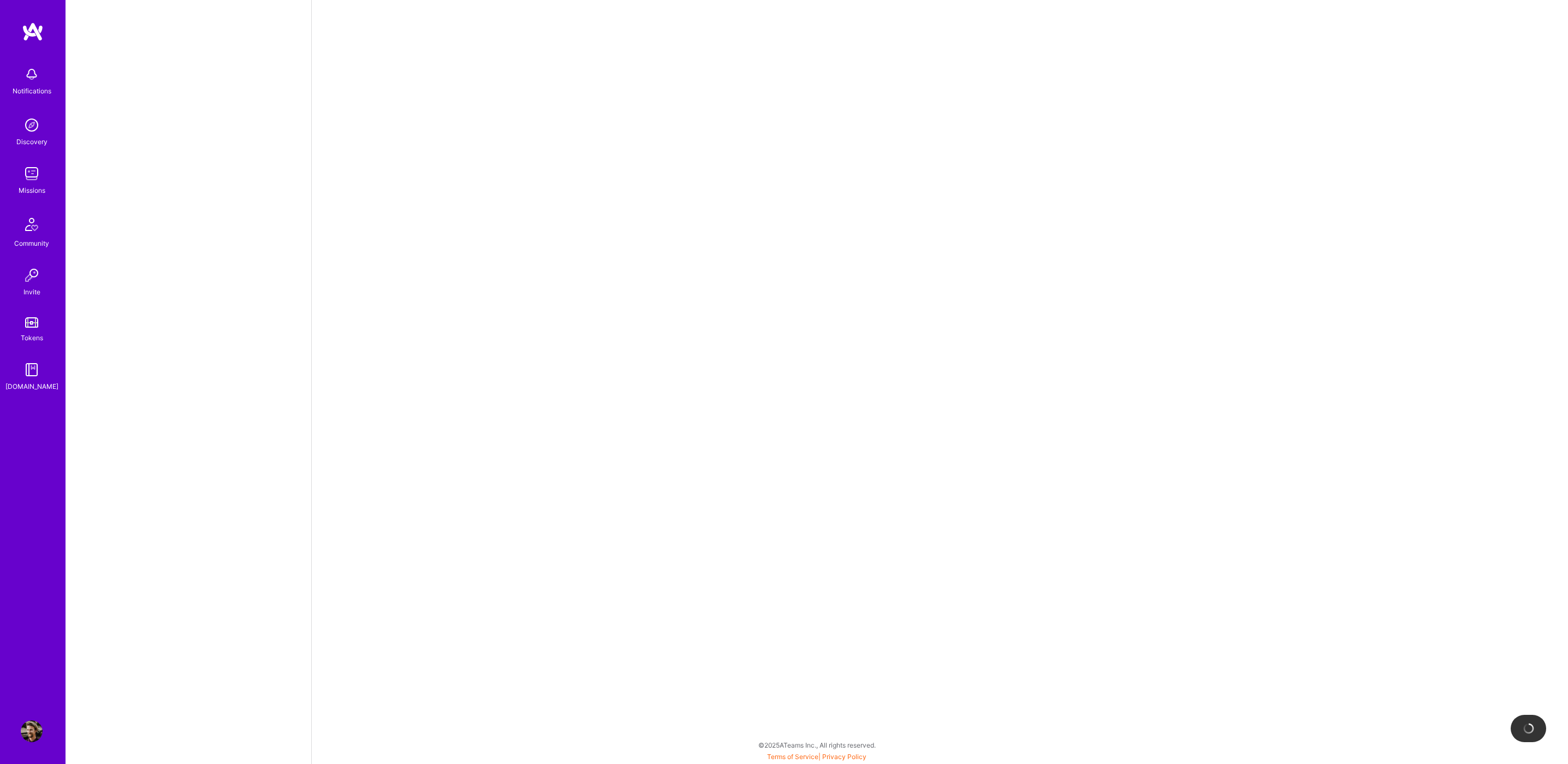
select select "US"
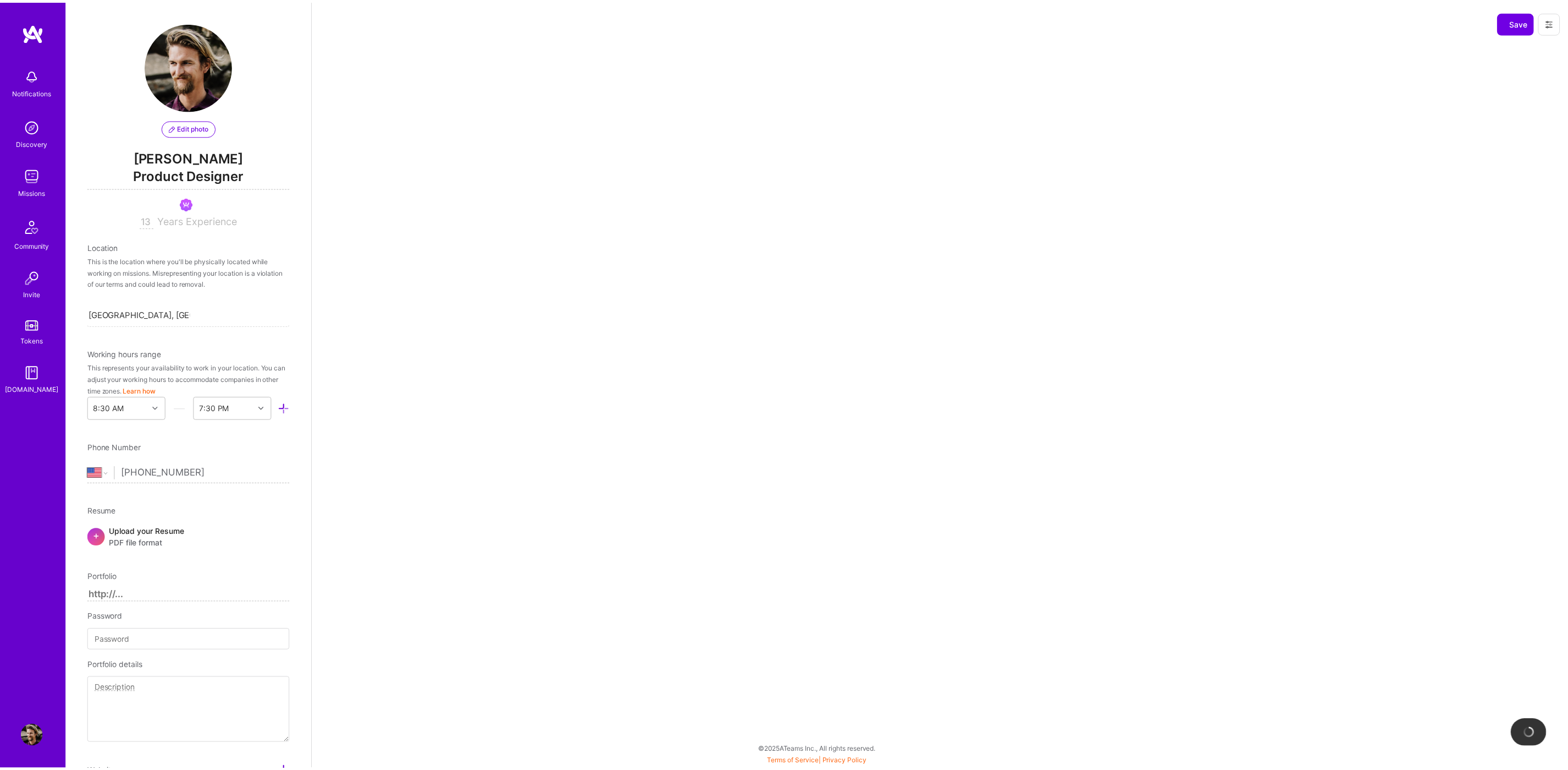
scroll to position [503, 0]
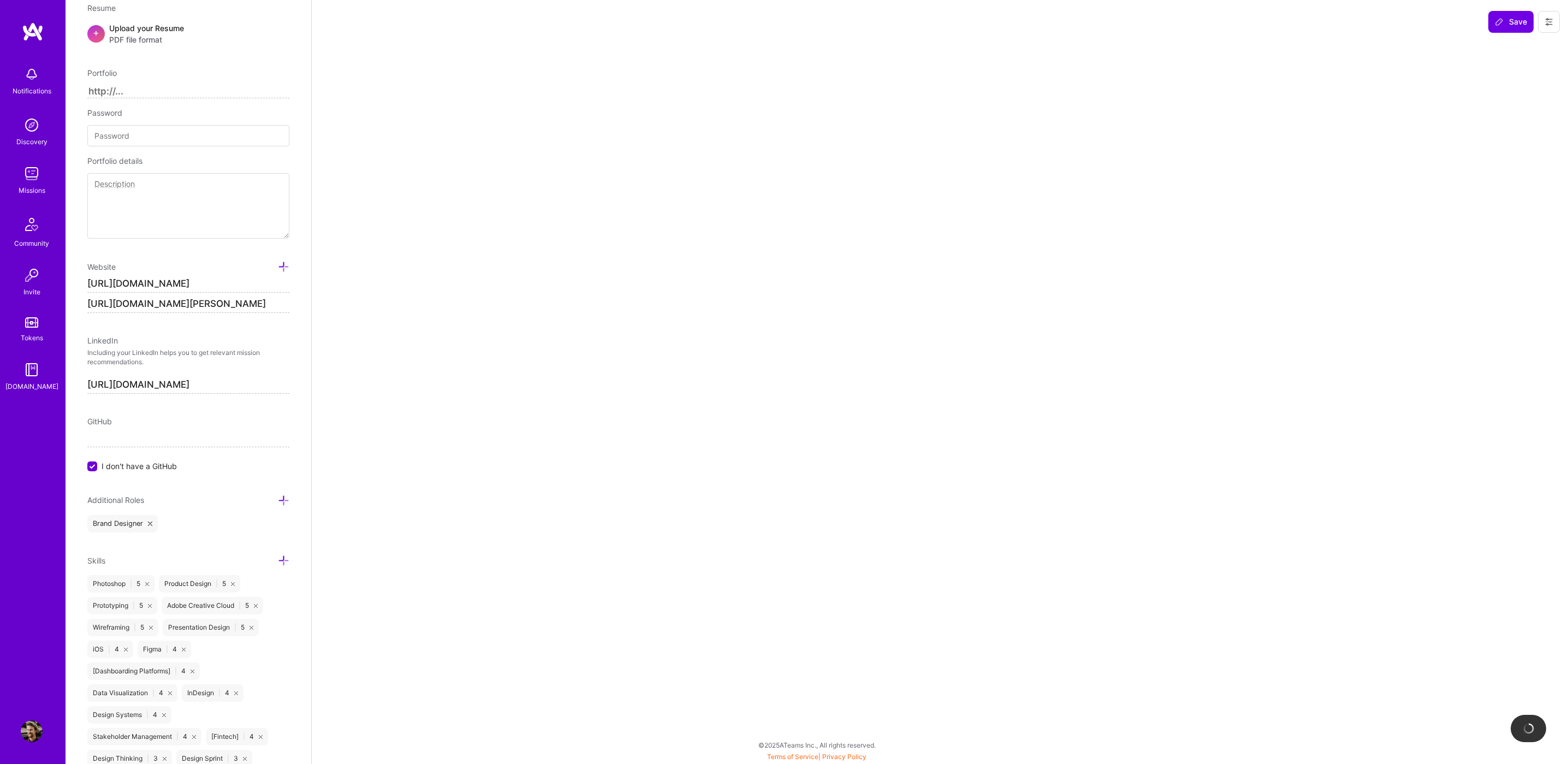
select select "Right Now"
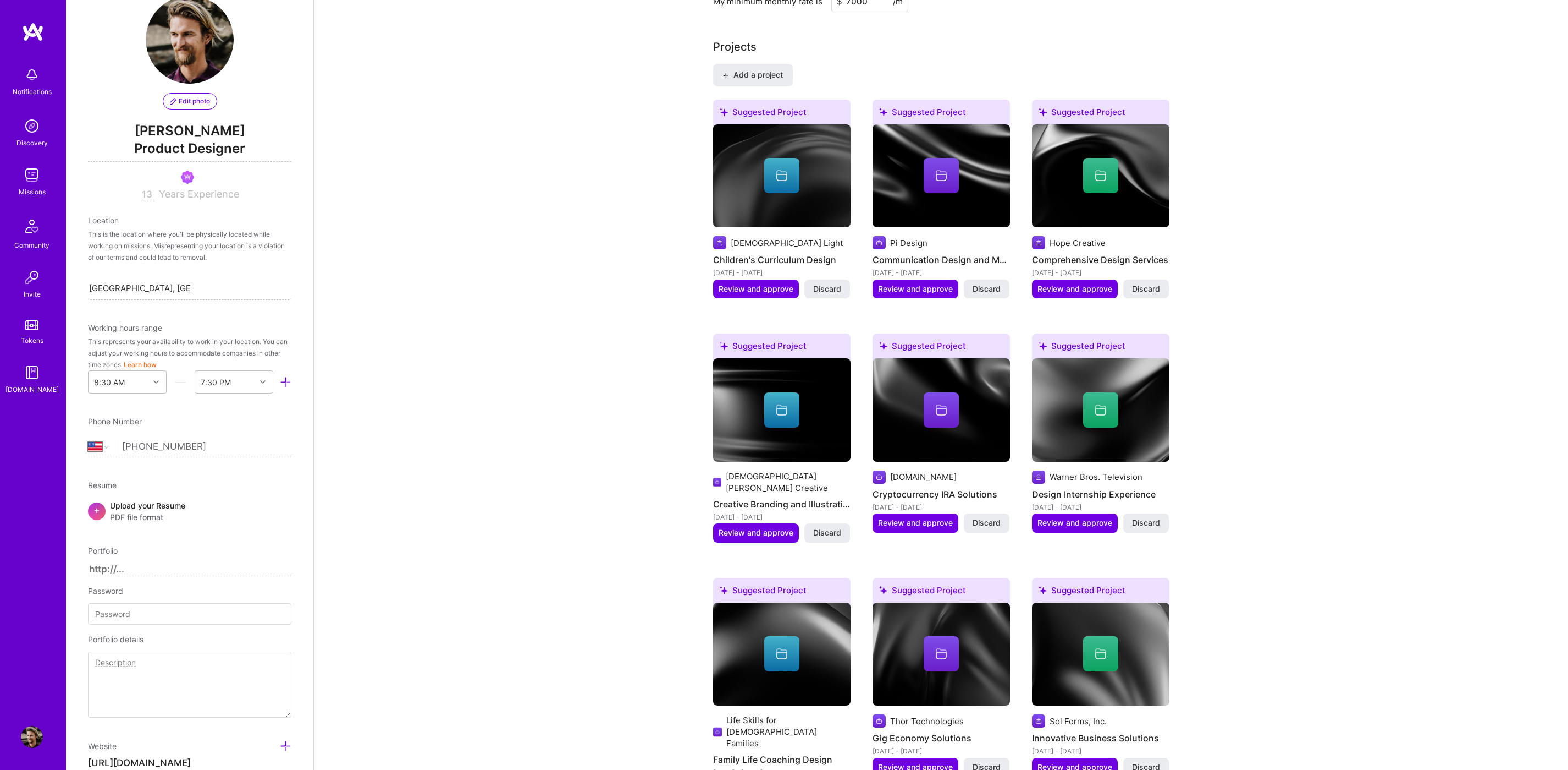
scroll to position [0, 0]
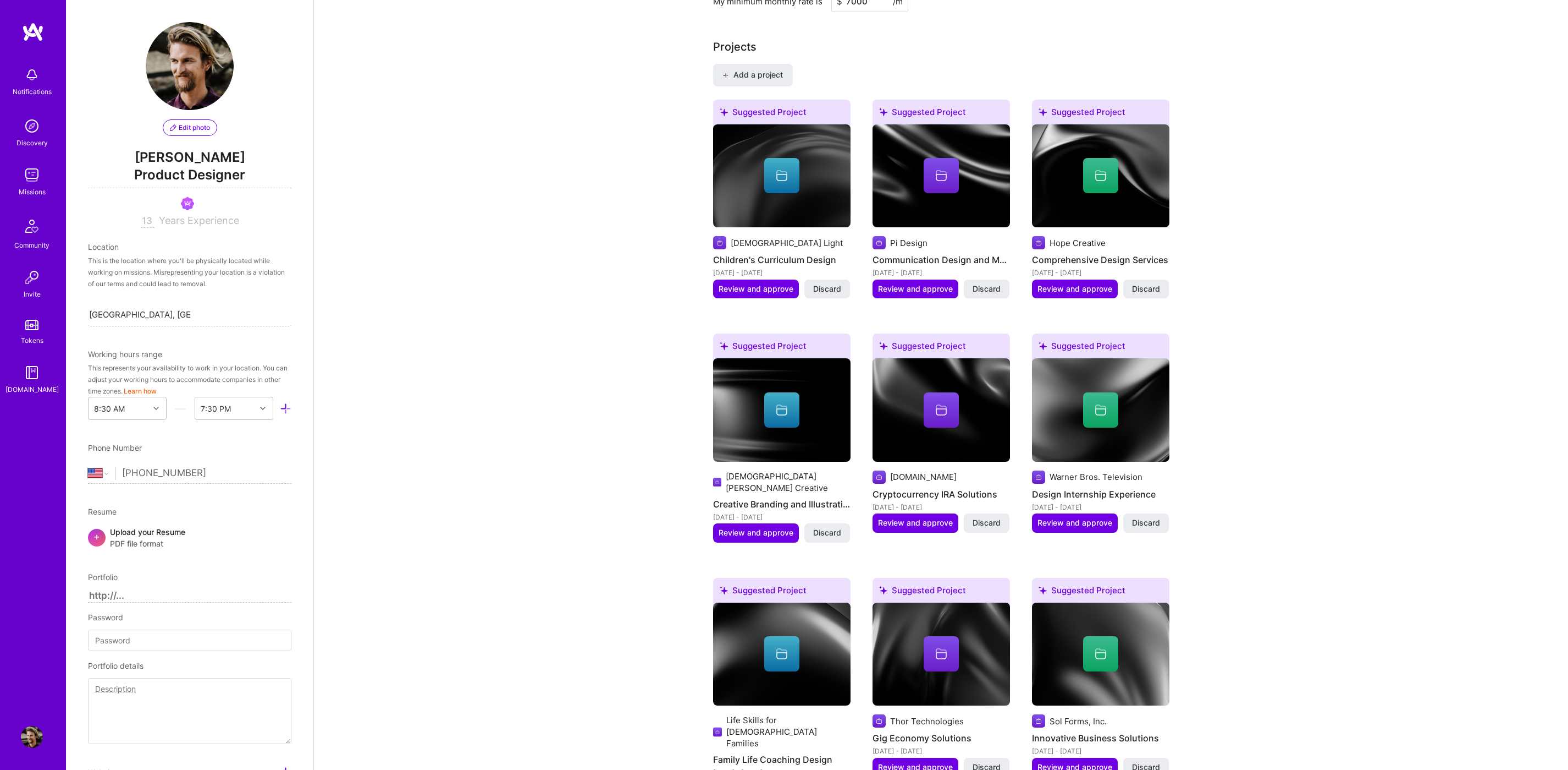
click at [170, 599] on input at bounding box center [190, 596] width 204 height 13
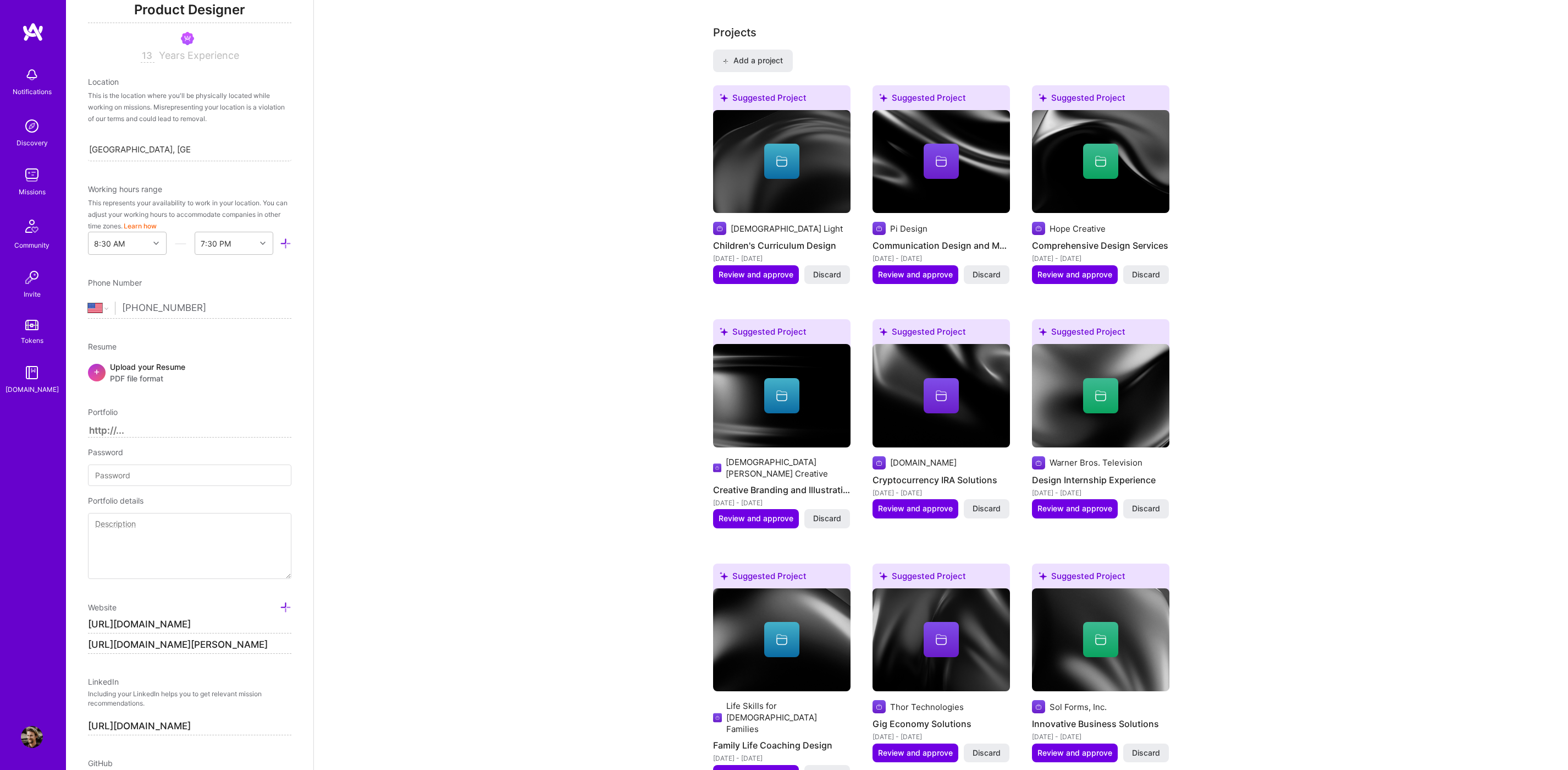
scroll to position [167, 0]
type input "[URL][DOMAIN_NAME]"
drag, startPoint x: 565, startPoint y: 365, endPoint x: 525, endPoint y: 379, distance: 42.4
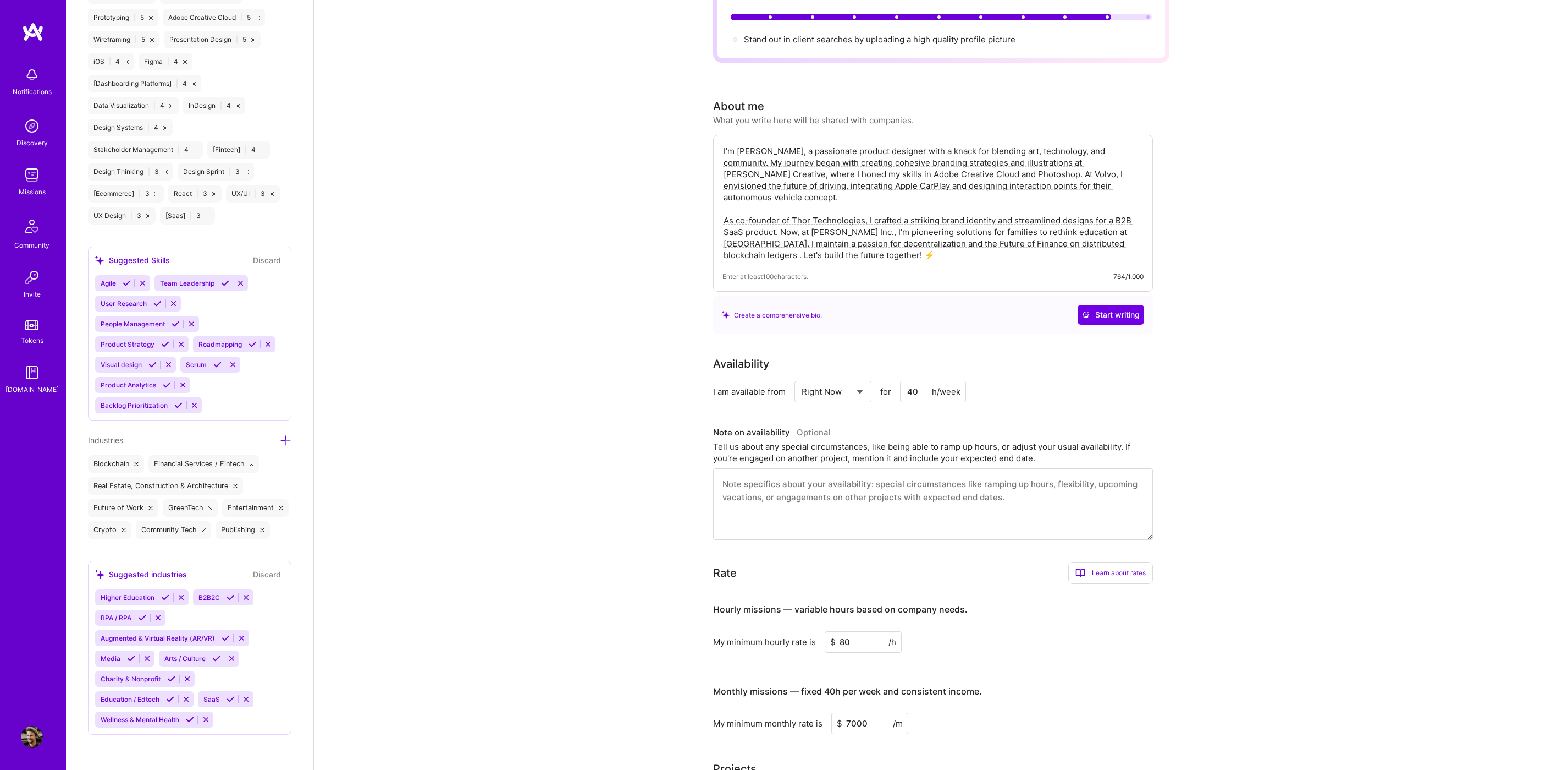
scroll to position [0, 0]
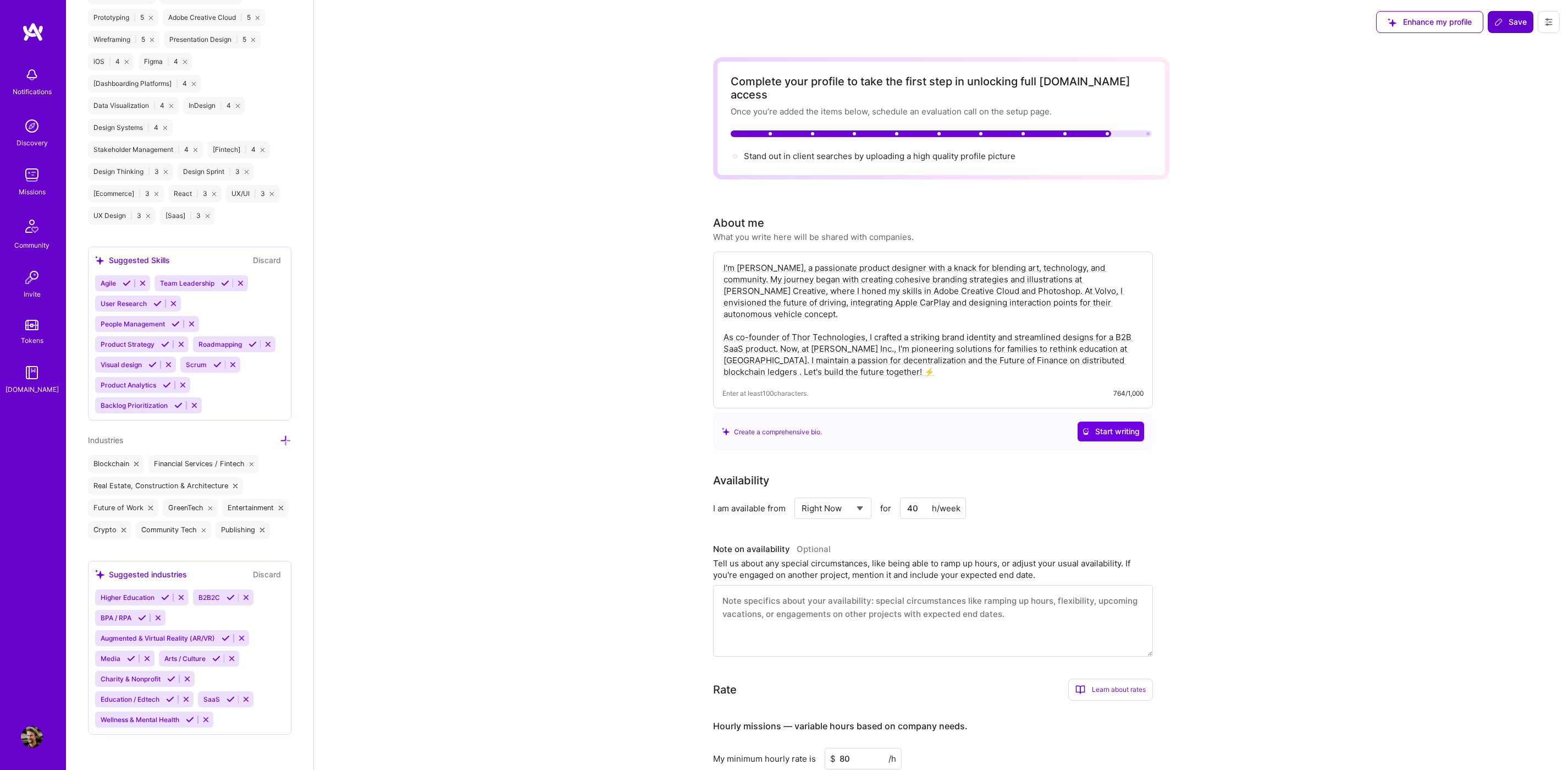
click at [1516, 20] on span "Save" at bounding box center [1510, 22] width 33 height 11
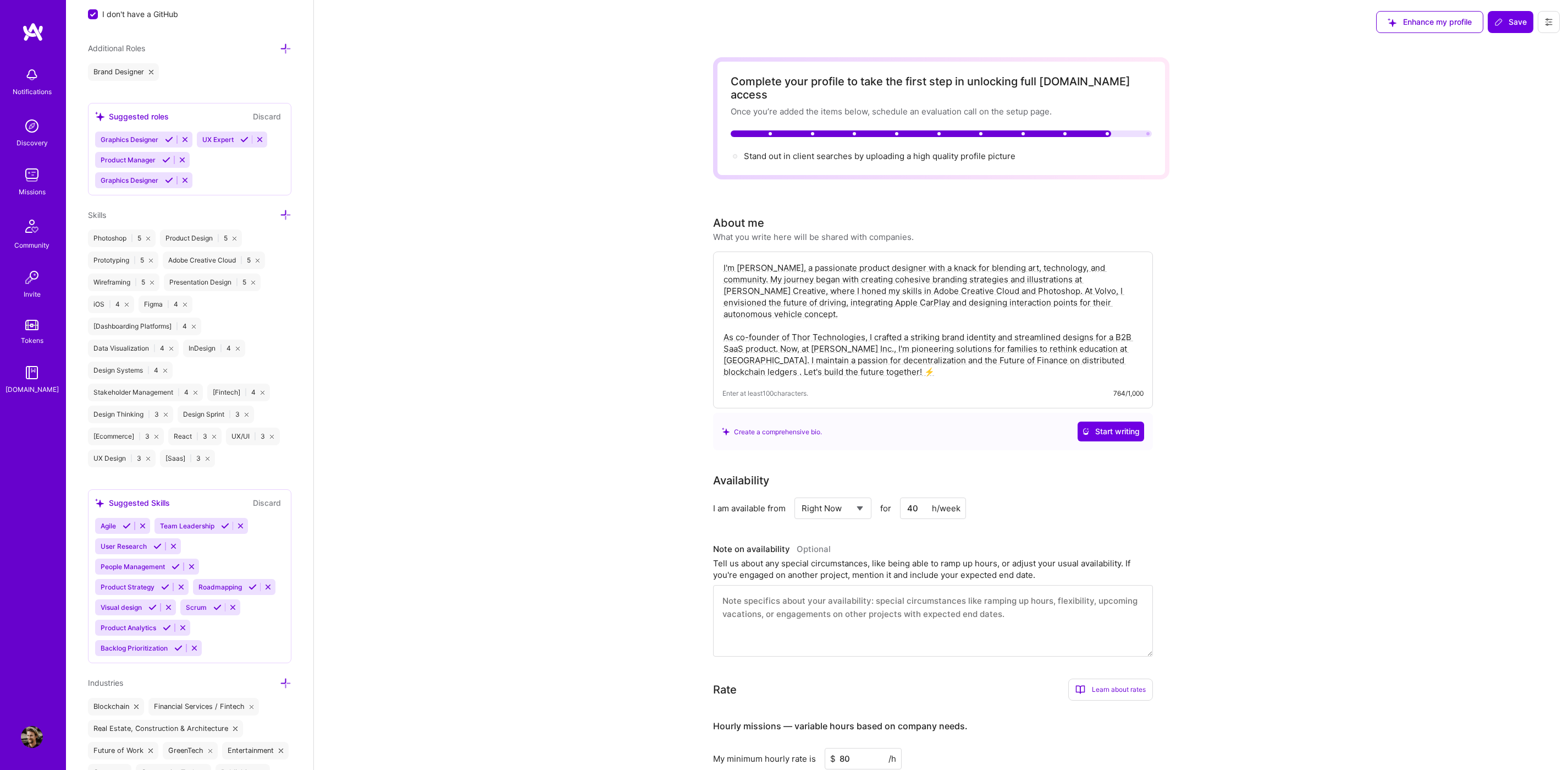
click at [29, 240] on div "Community" at bounding box center [32, 245] width 36 height 11
